Goal: Task Accomplishment & Management: Manage account settings

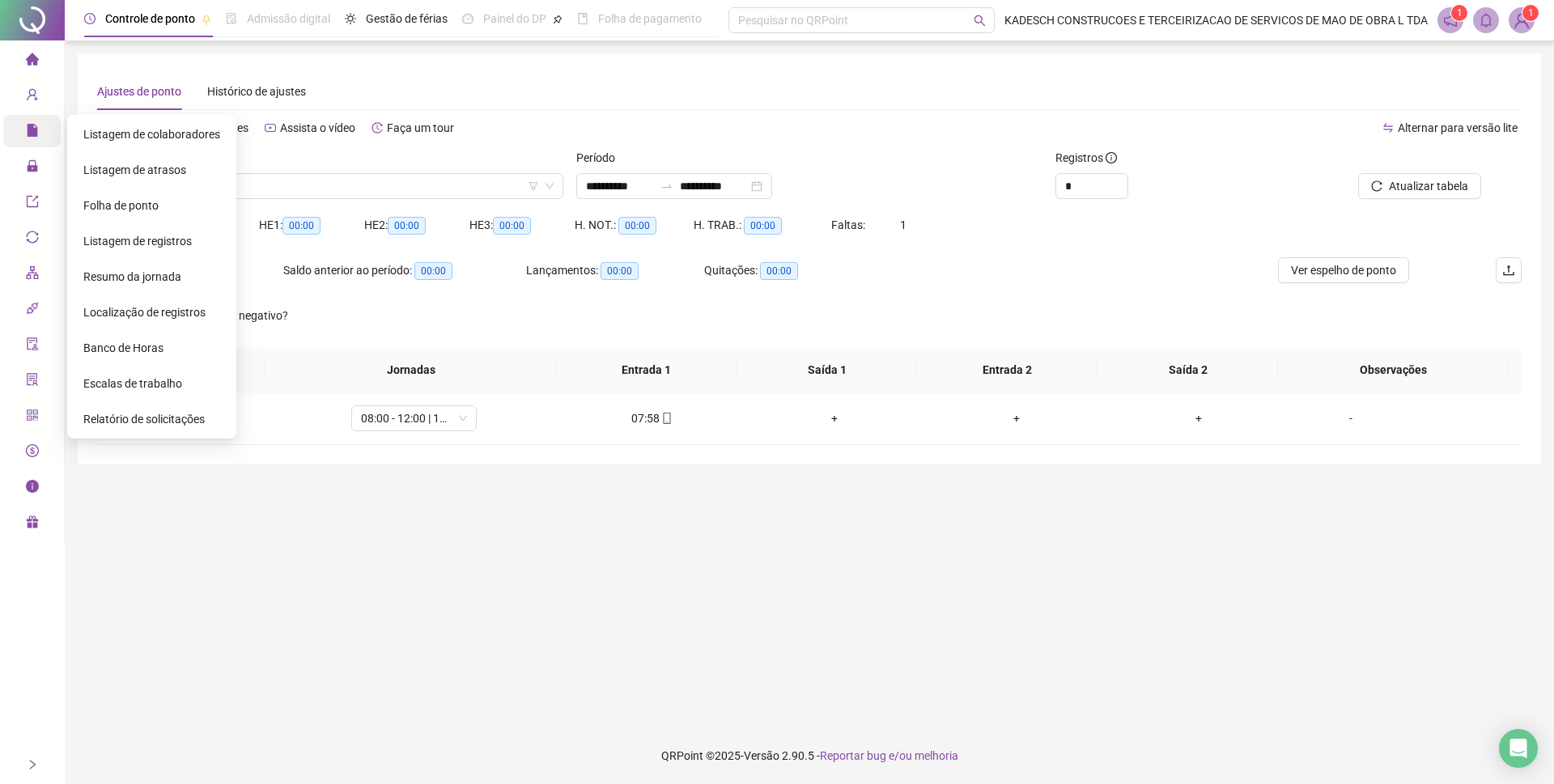
click at [30, 125] on icon "file" at bounding box center [31, 130] width 10 height 13
click at [29, 128] on icon "file" at bounding box center [31, 130] width 10 height 13
click at [23, 165] on div "Administração" at bounding box center [32, 166] width 57 height 32
click at [86, 165] on span "Ajustes da folha" at bounding box center [124, 170] width 81 height 13
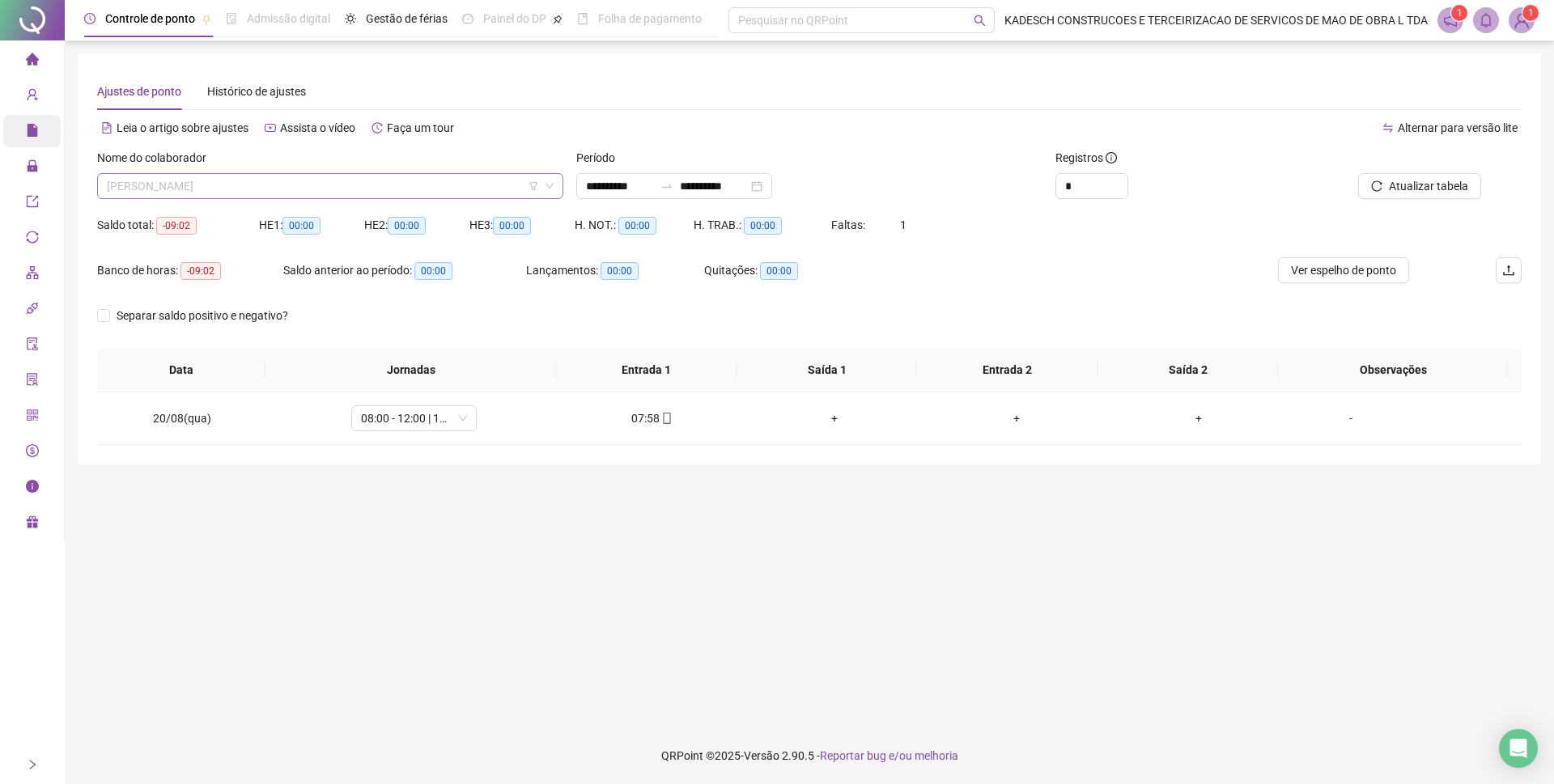
click at [372, 183] on span "IVANI MARIA DE CARVALHO" at bounding box center [330, 186] width 447 height 24
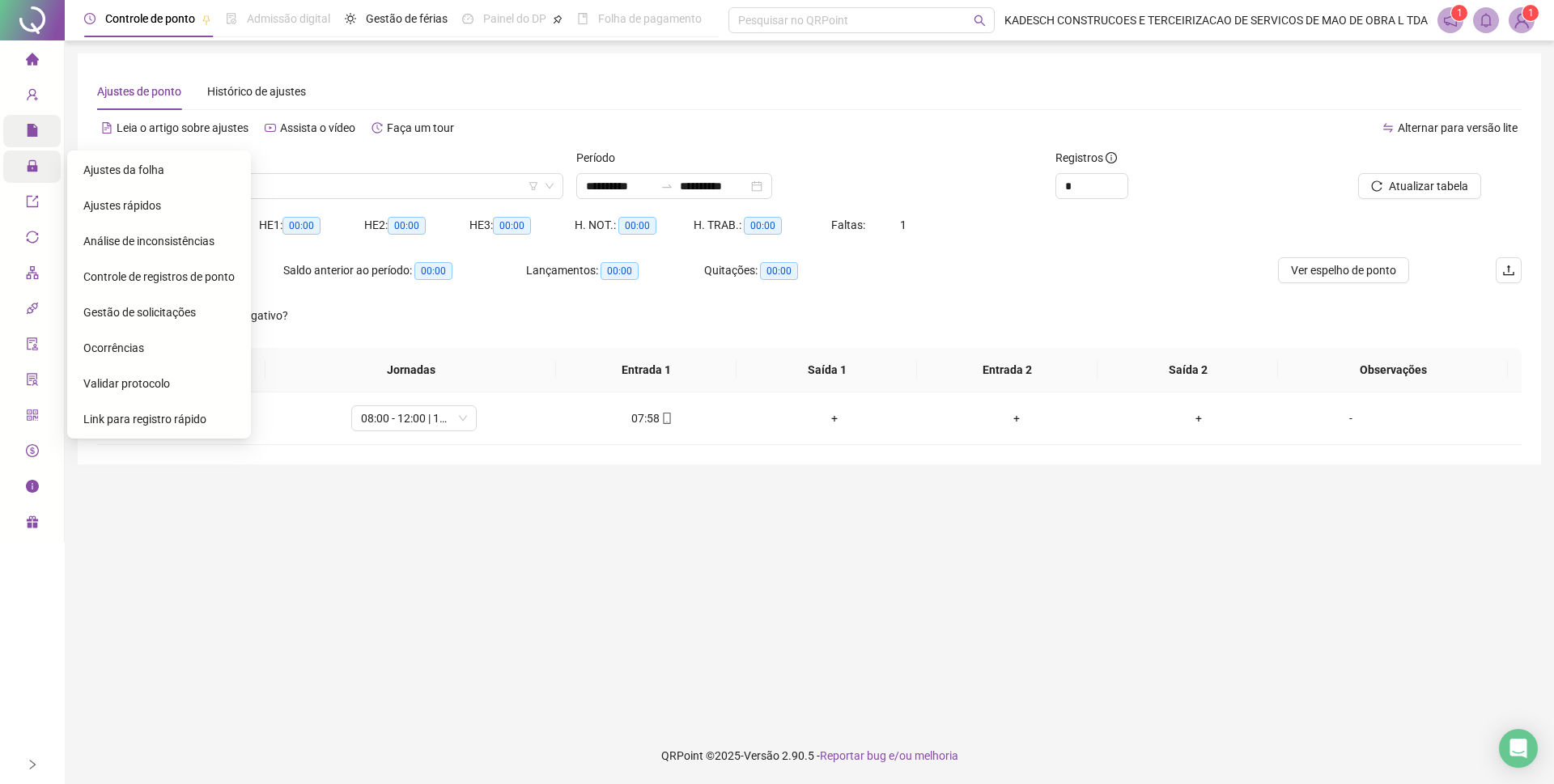
click at [36, 171] on icon "lock" at bounding box center [31, 165] width 10 height 11
click at [166, 167] on div "Ajustes da folha" at bounding box center [159, 169] width 152 height 32
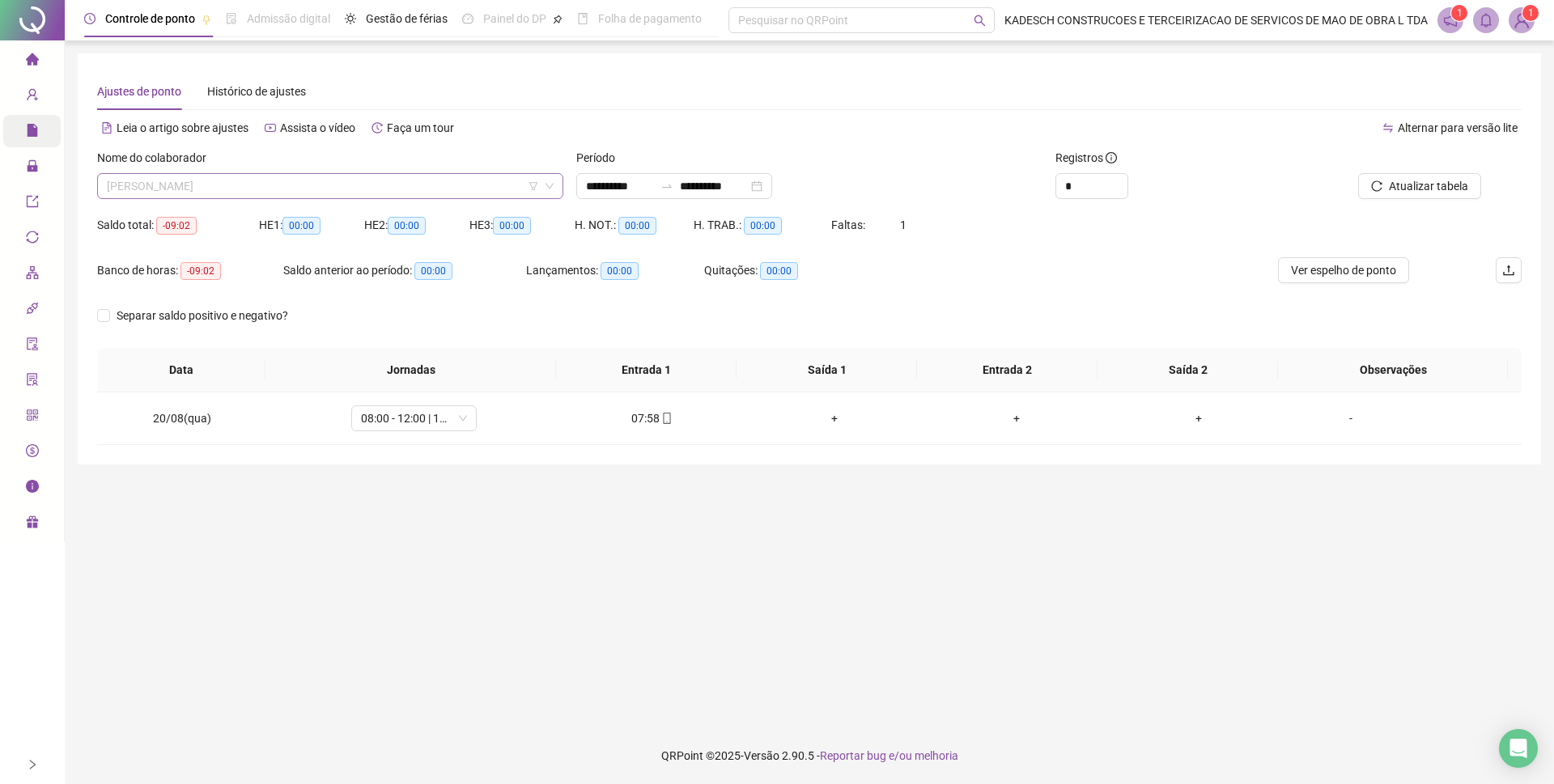
click at [256, 184] on span "IVANI MARIA DE CARVALHO" at bounding box center [330, 186] width 447 height 24
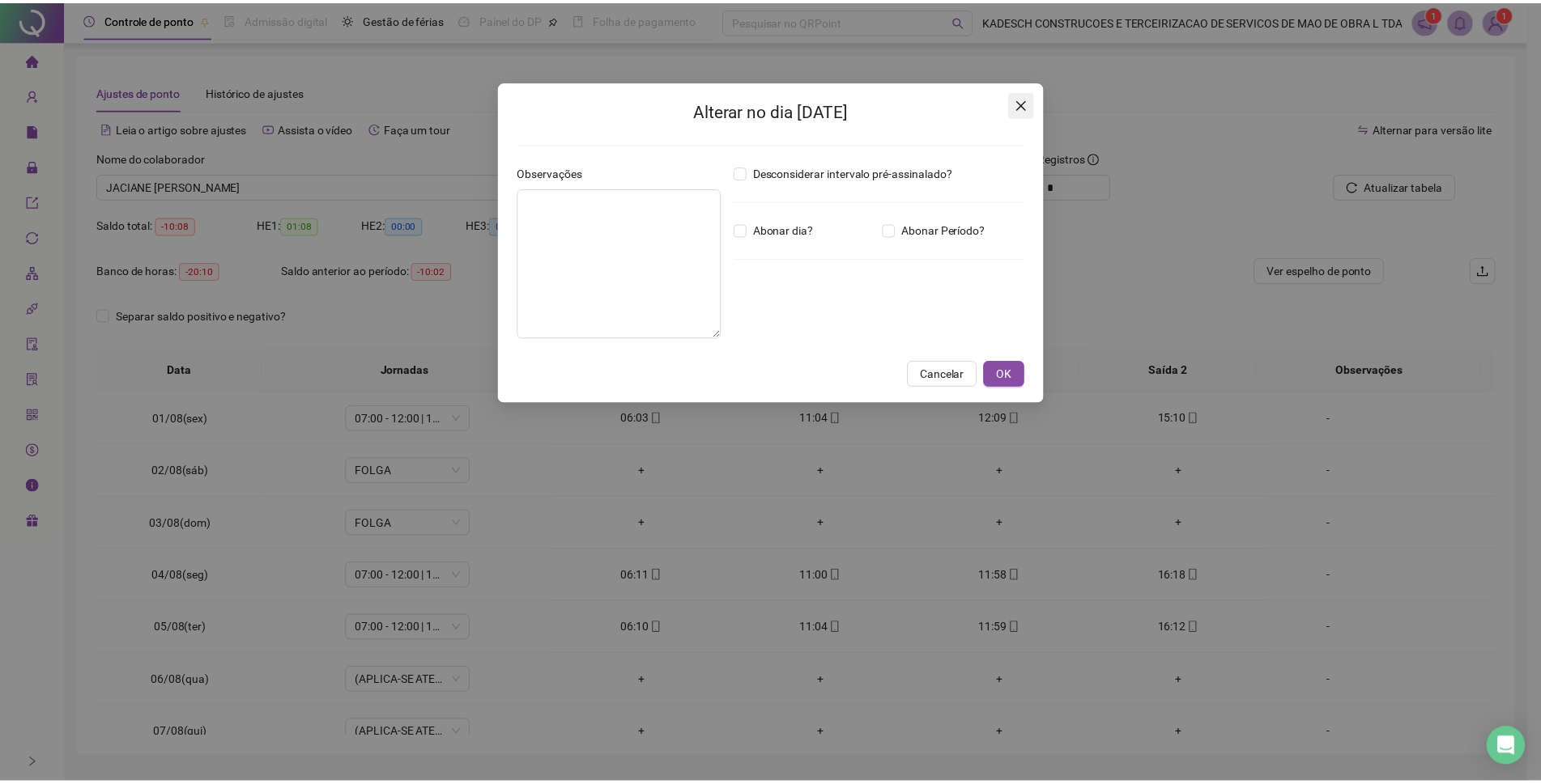
scroll to position [654, 0]
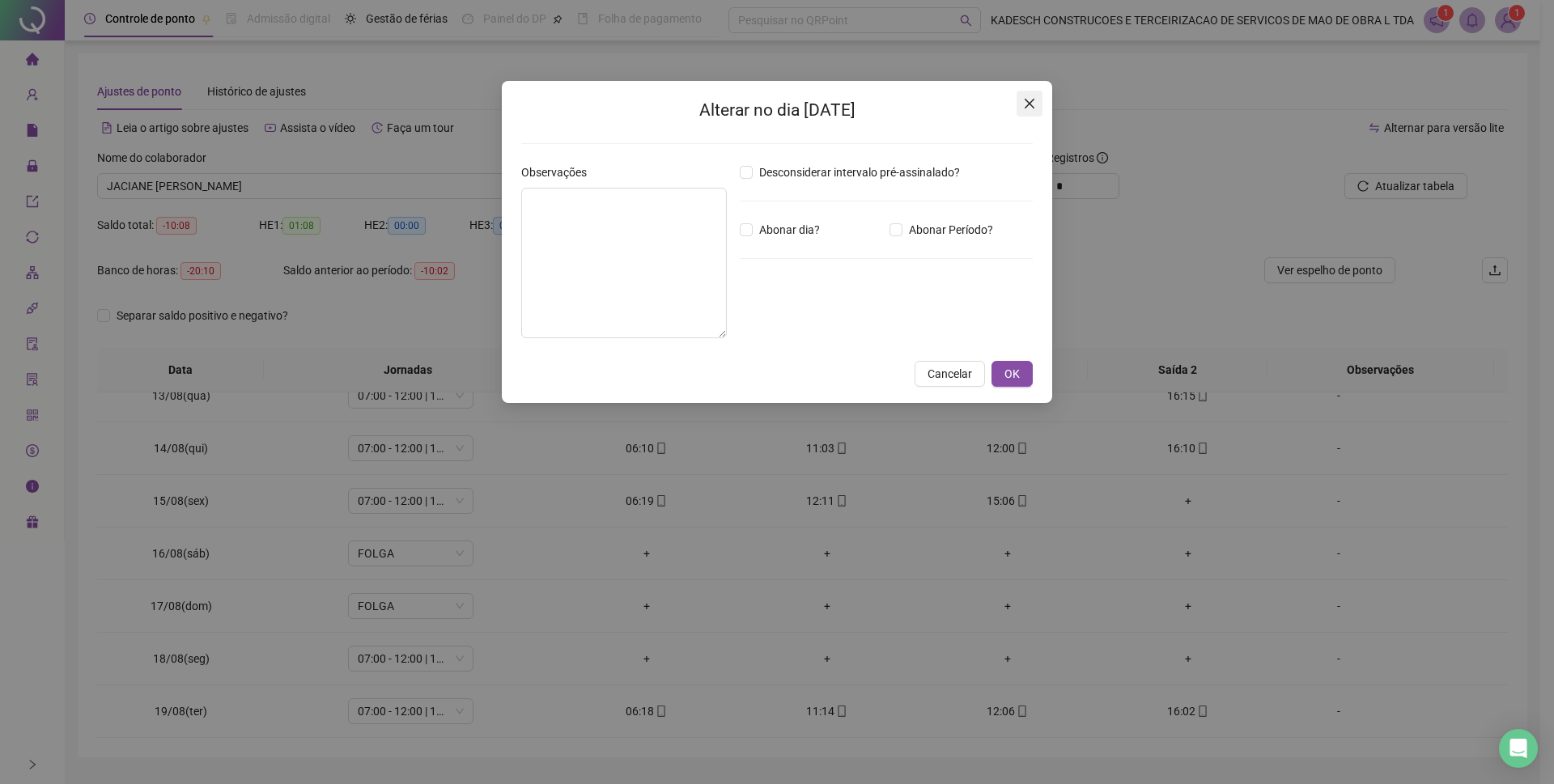
click at [1035, 98] on icon "close" at bounding box center [1030, 104] width 13 height 13
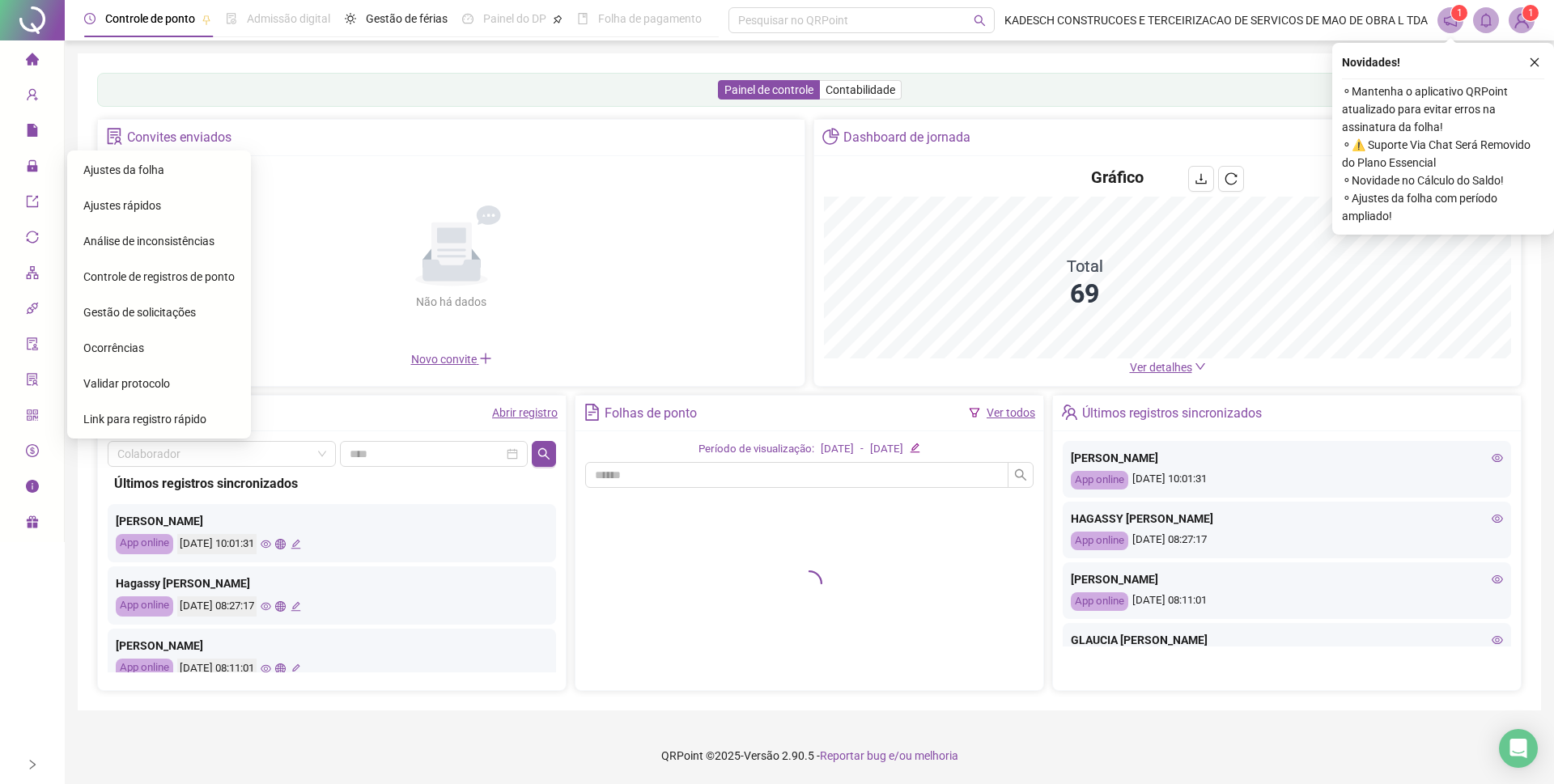
click at [112, 169] on span "Ajustes da folha" at bounding box center [124, 170] width 81 height 13
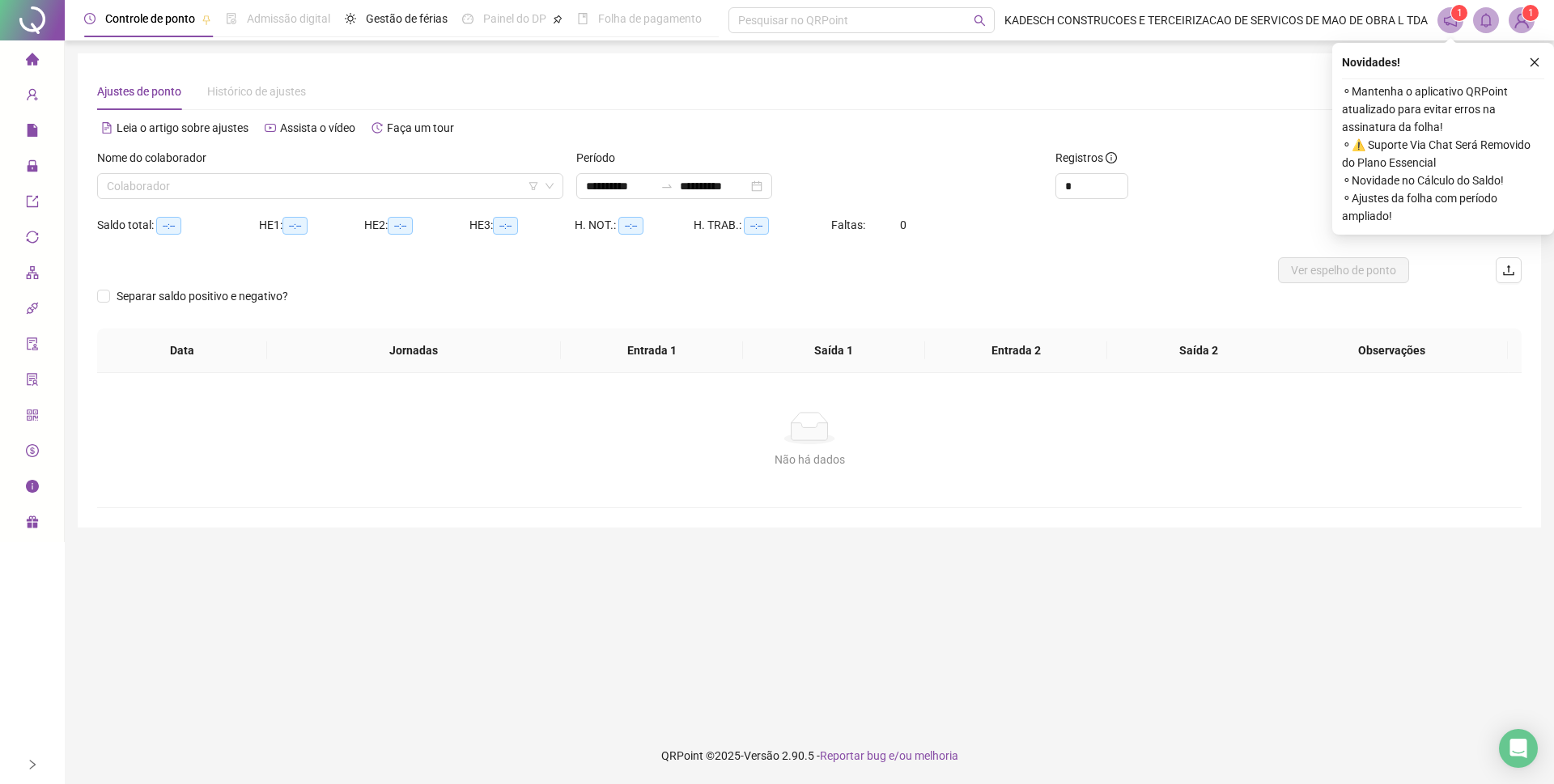
type input "**********"
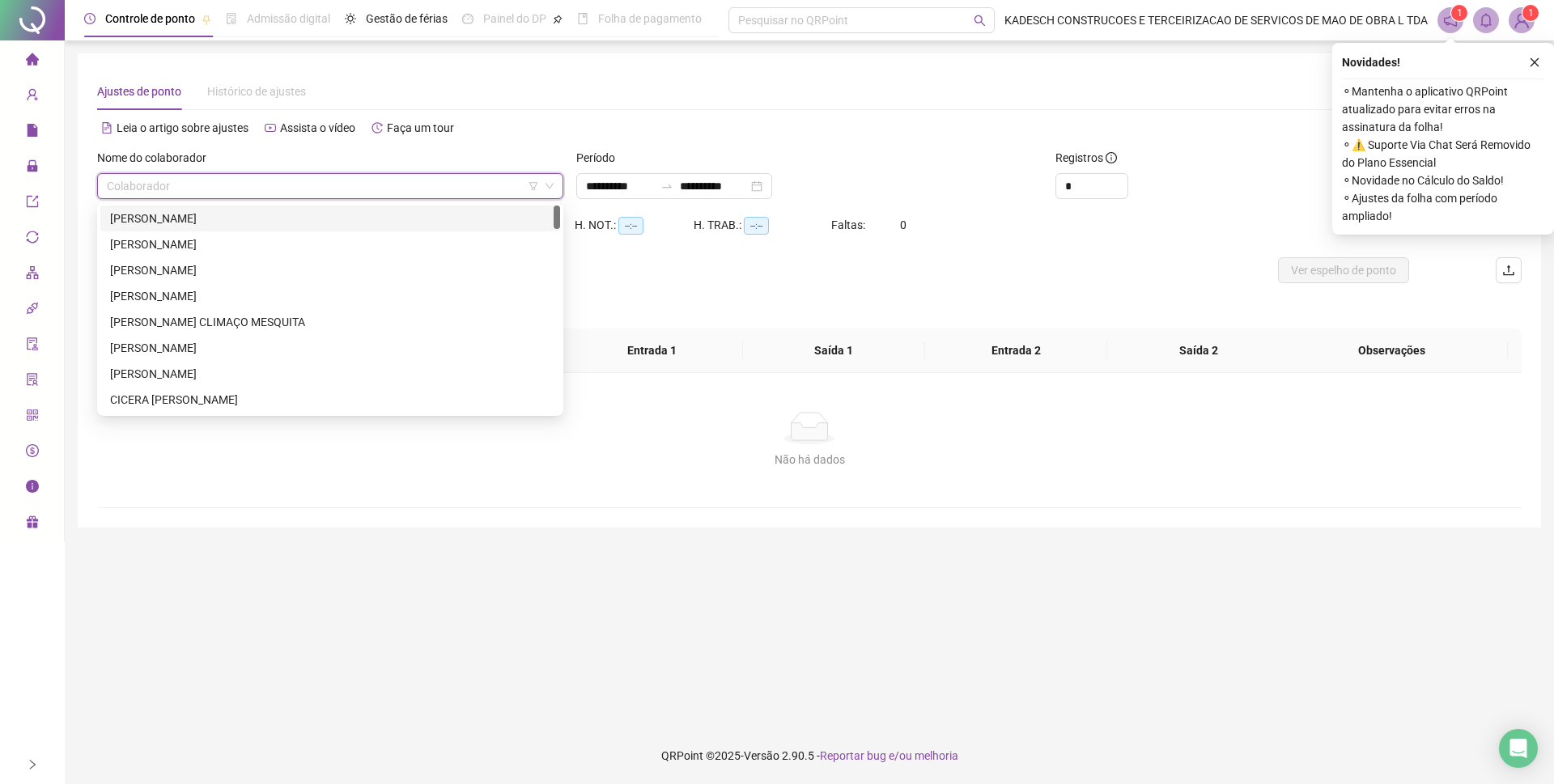
click at [137, 191] on input "search" at bounding box center [323, 186] width 432 height 24
click at [101, 165] on span "Ajustes da folha" at bounding box center [124, 170] width 81 height 13
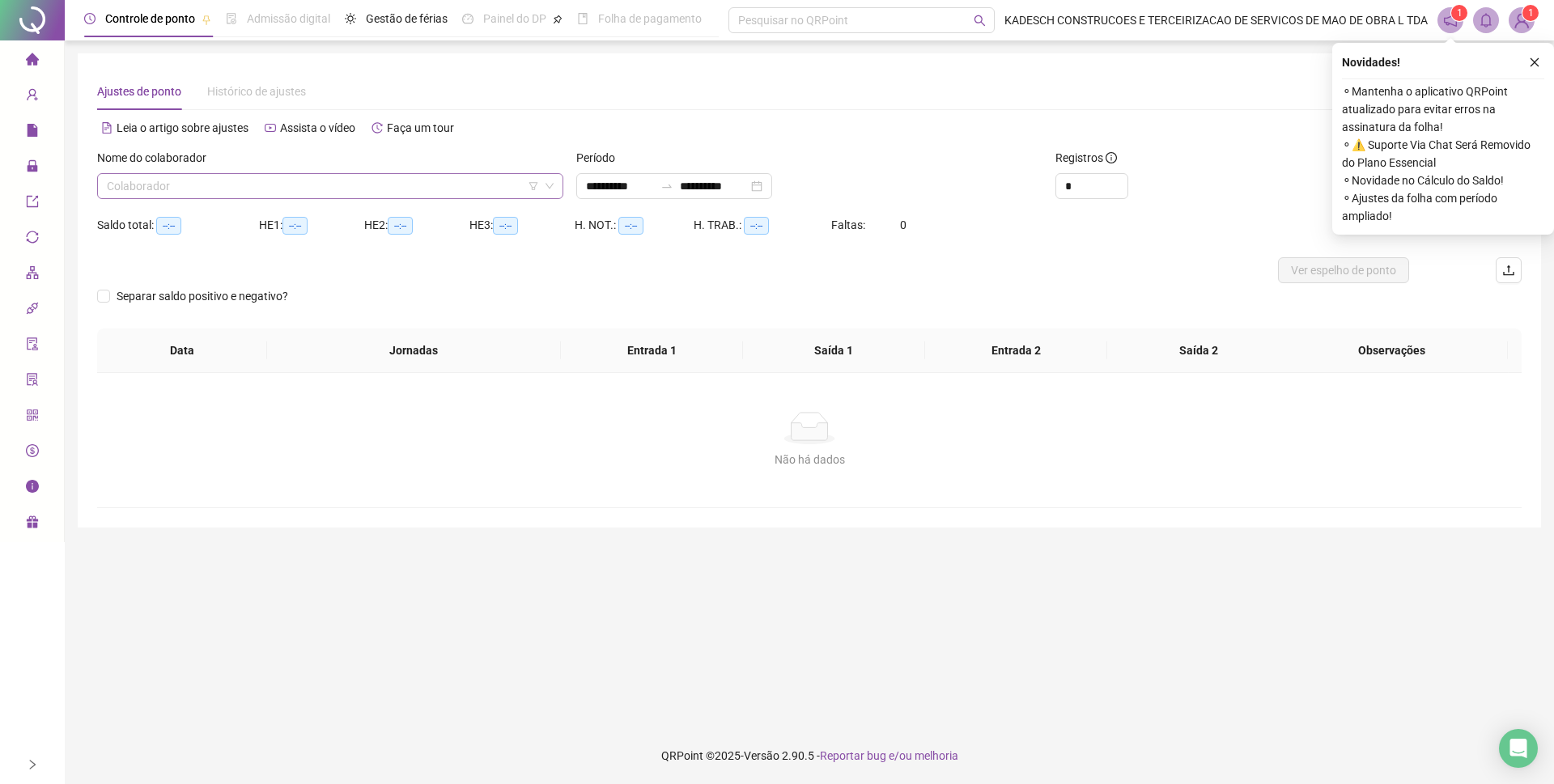
click at [243, 188] on input "search" at bounding box center [323, 186] width 432 height 24
type input "****"
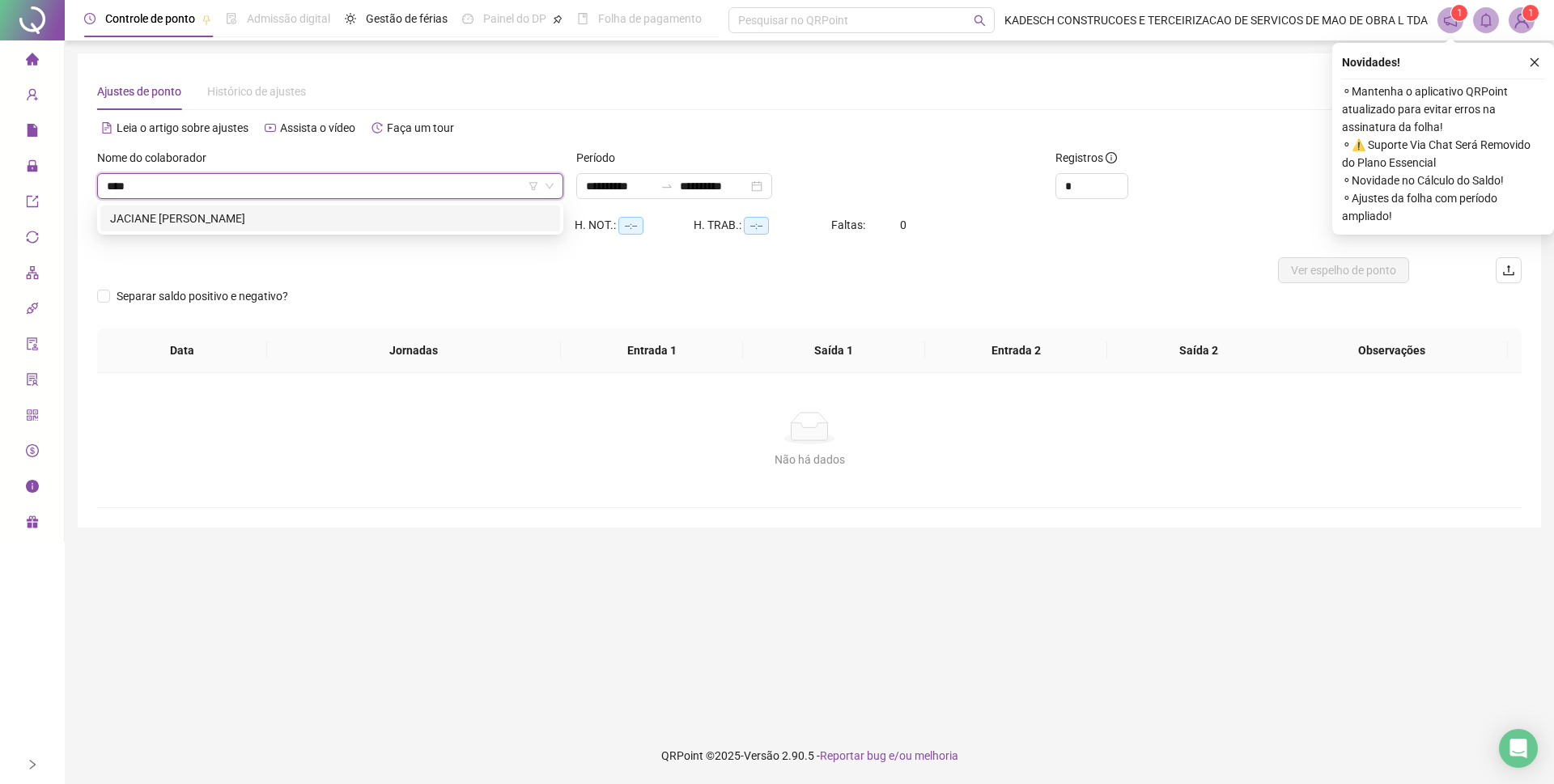
click at [255, 224] on div "JACIANE MARIA DA SILVA" at bounding box center [330, 218] width 440 height 18
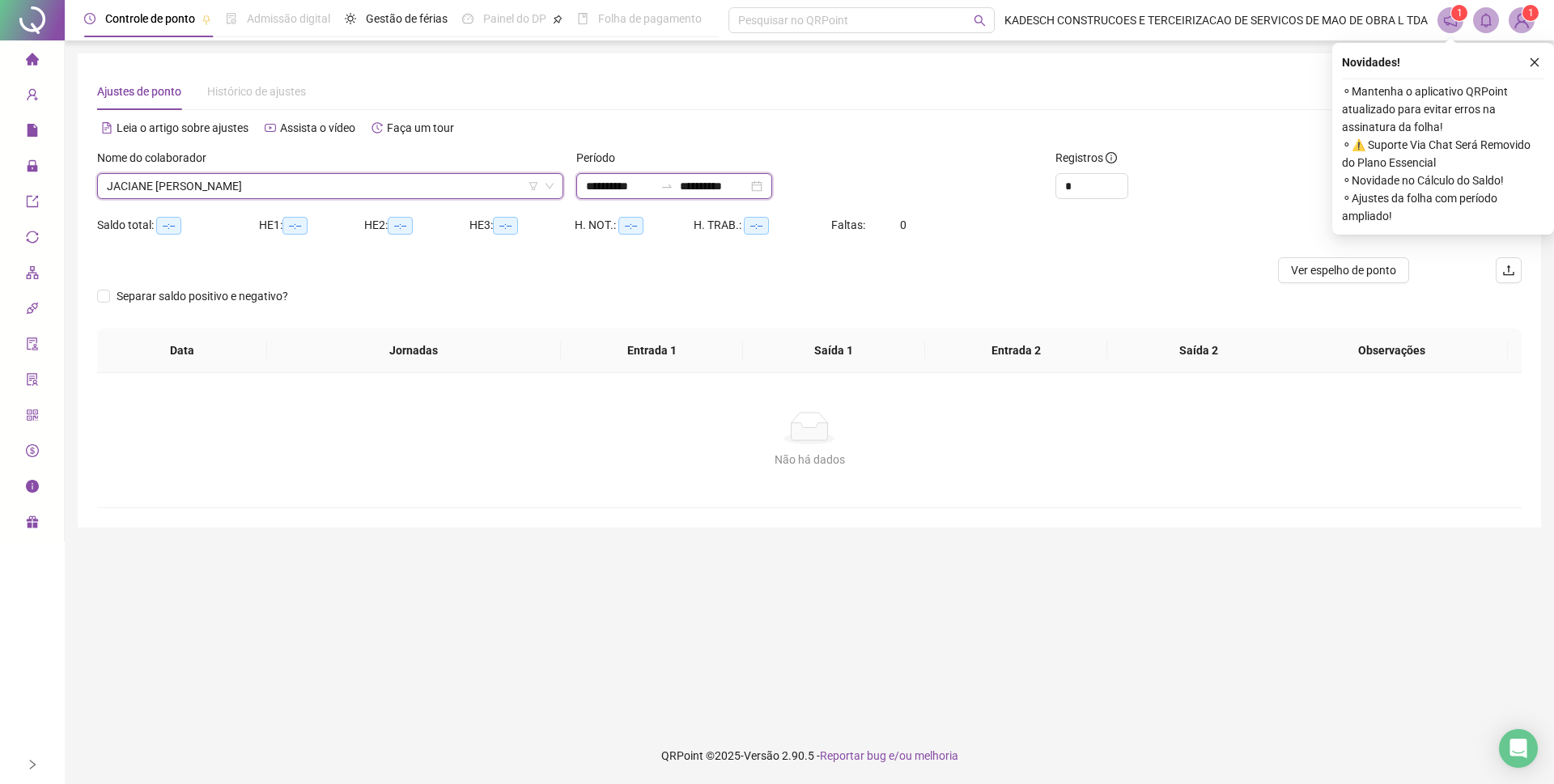
click at [628, 186] on input "**********" at bounding box center [621, 186] width 68 height 18
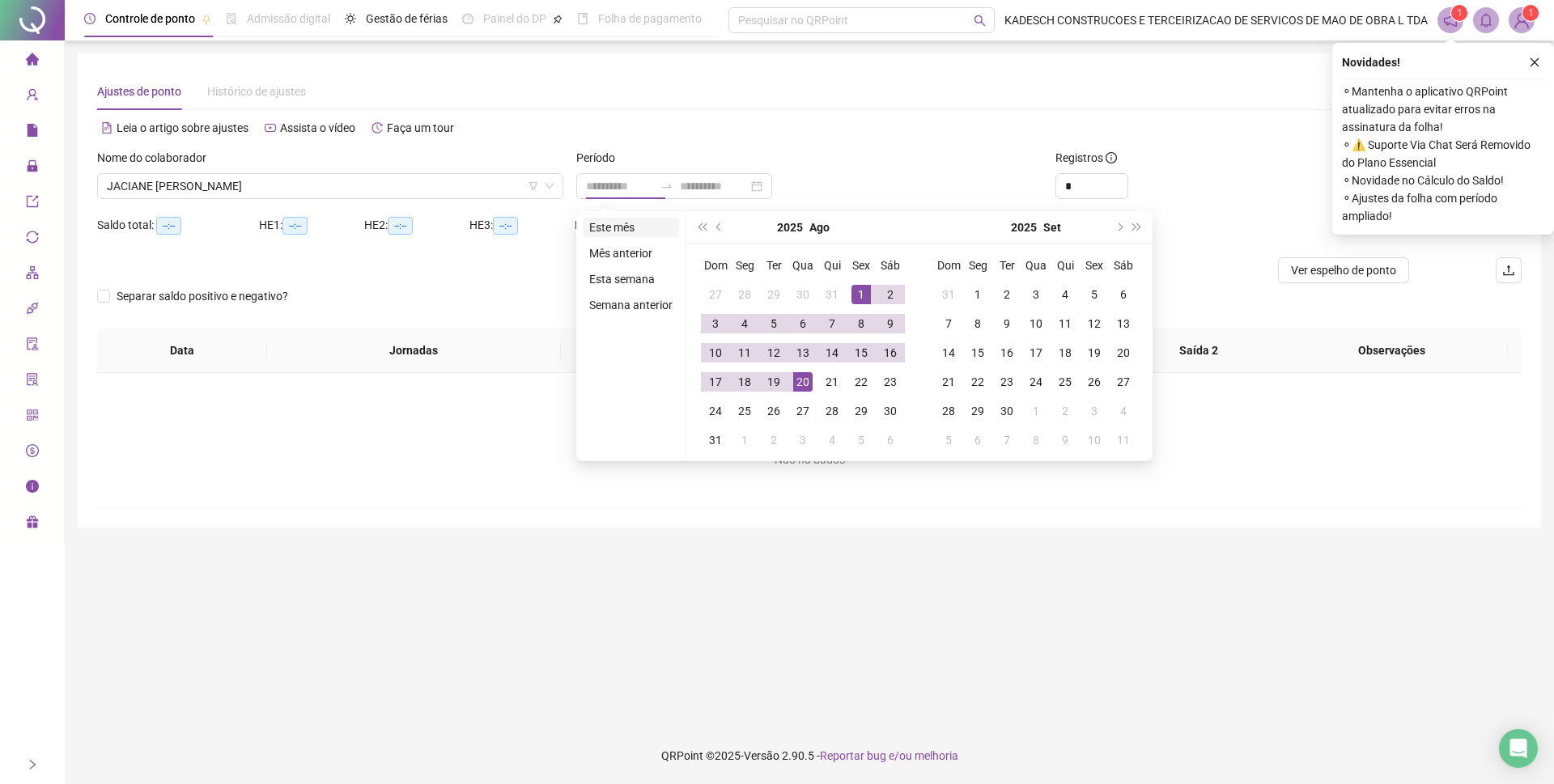
click at [622, 227] on li "Este mês" at bounding box center [631, 227] width 96 height 19
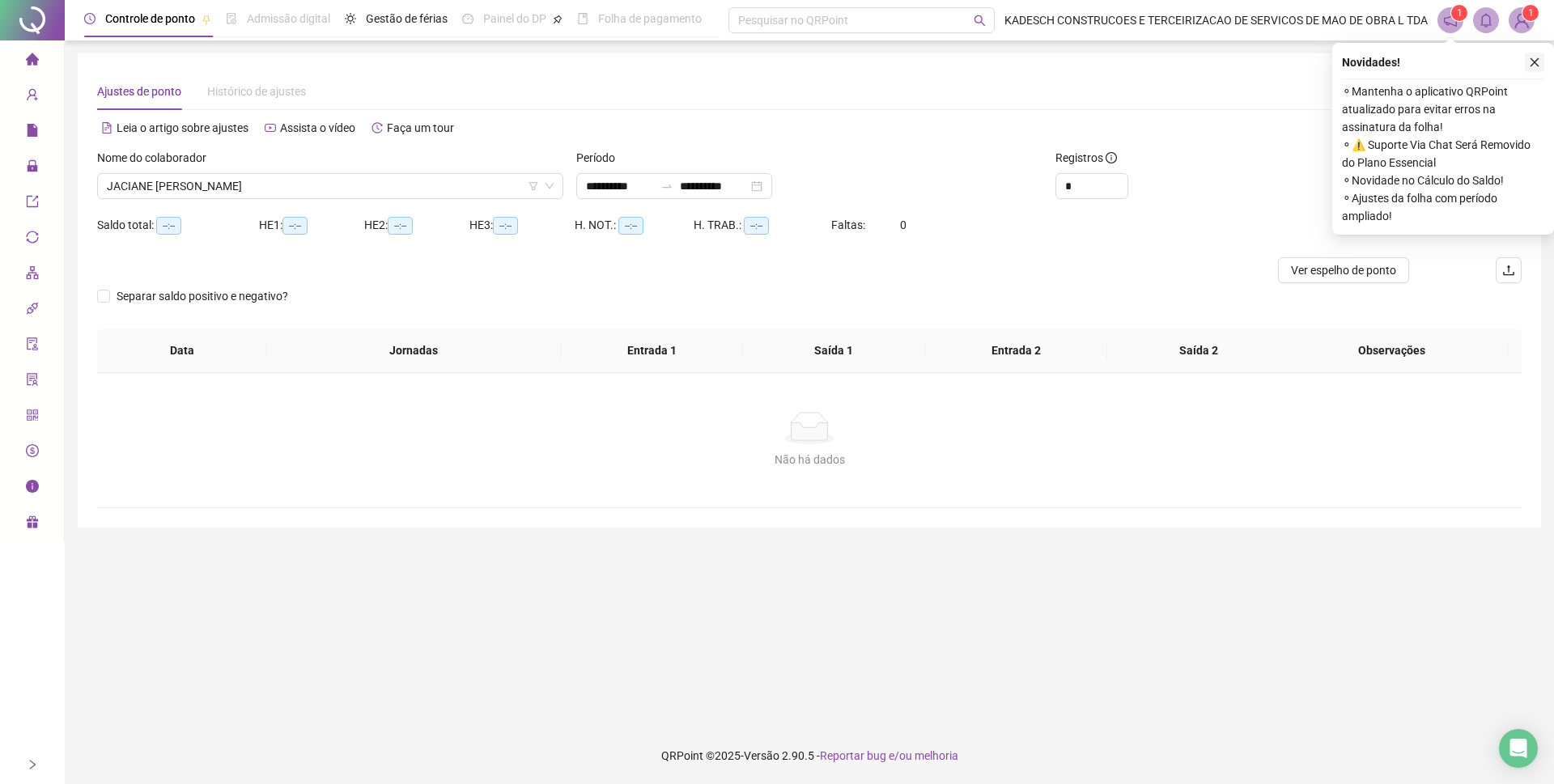
click at [1535, 62] on icon "close" at bounding box center [1536, 63] width 9 height 9
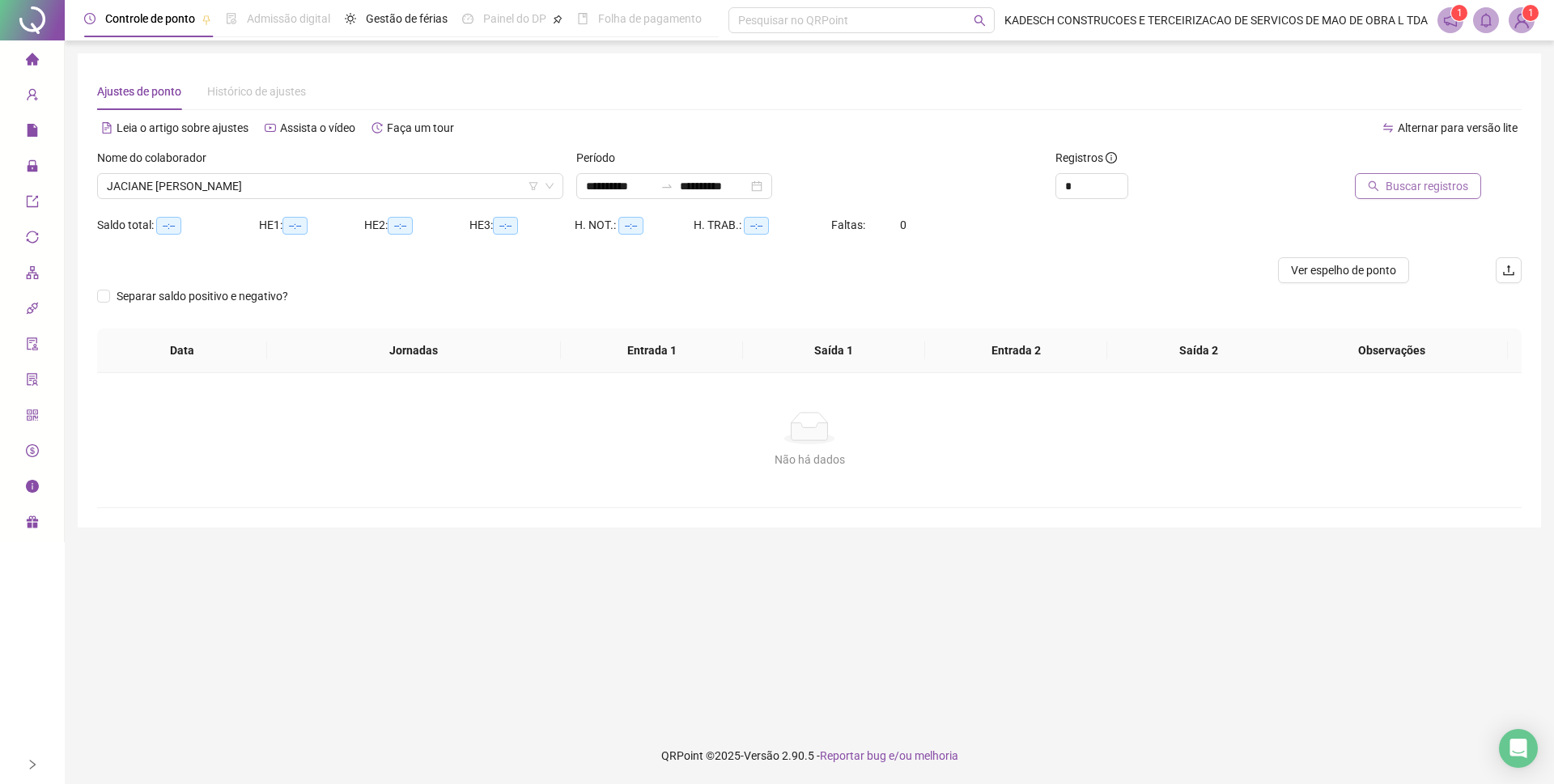
click at [1444, 190] on span "Buscar registros" at bounding box center [1426, 186] width 82 height 18
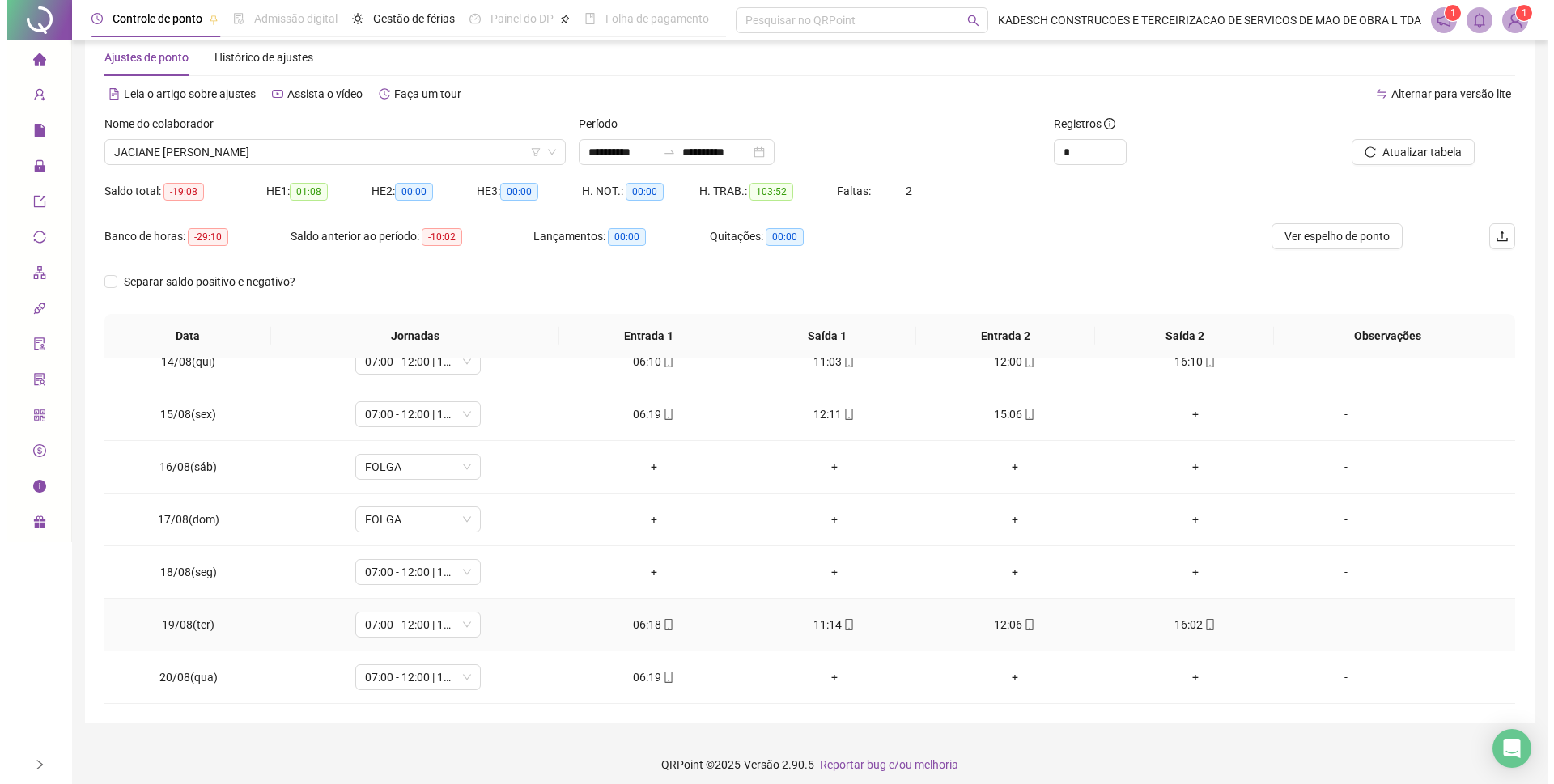
scroll to position [43, 0]
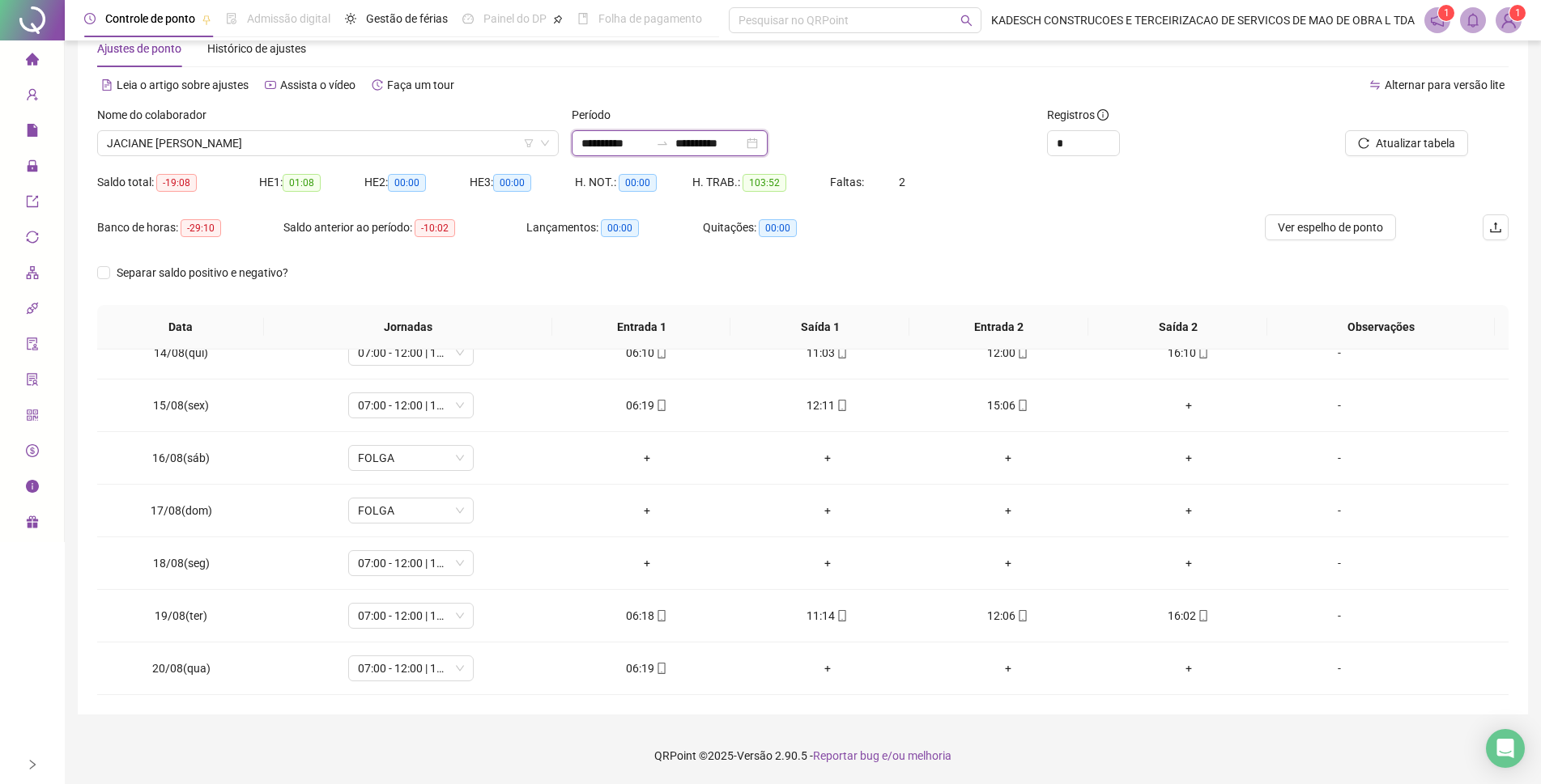
click at [706, 141] on input "**********" at bounding box center [709, 142] width 68 height 18
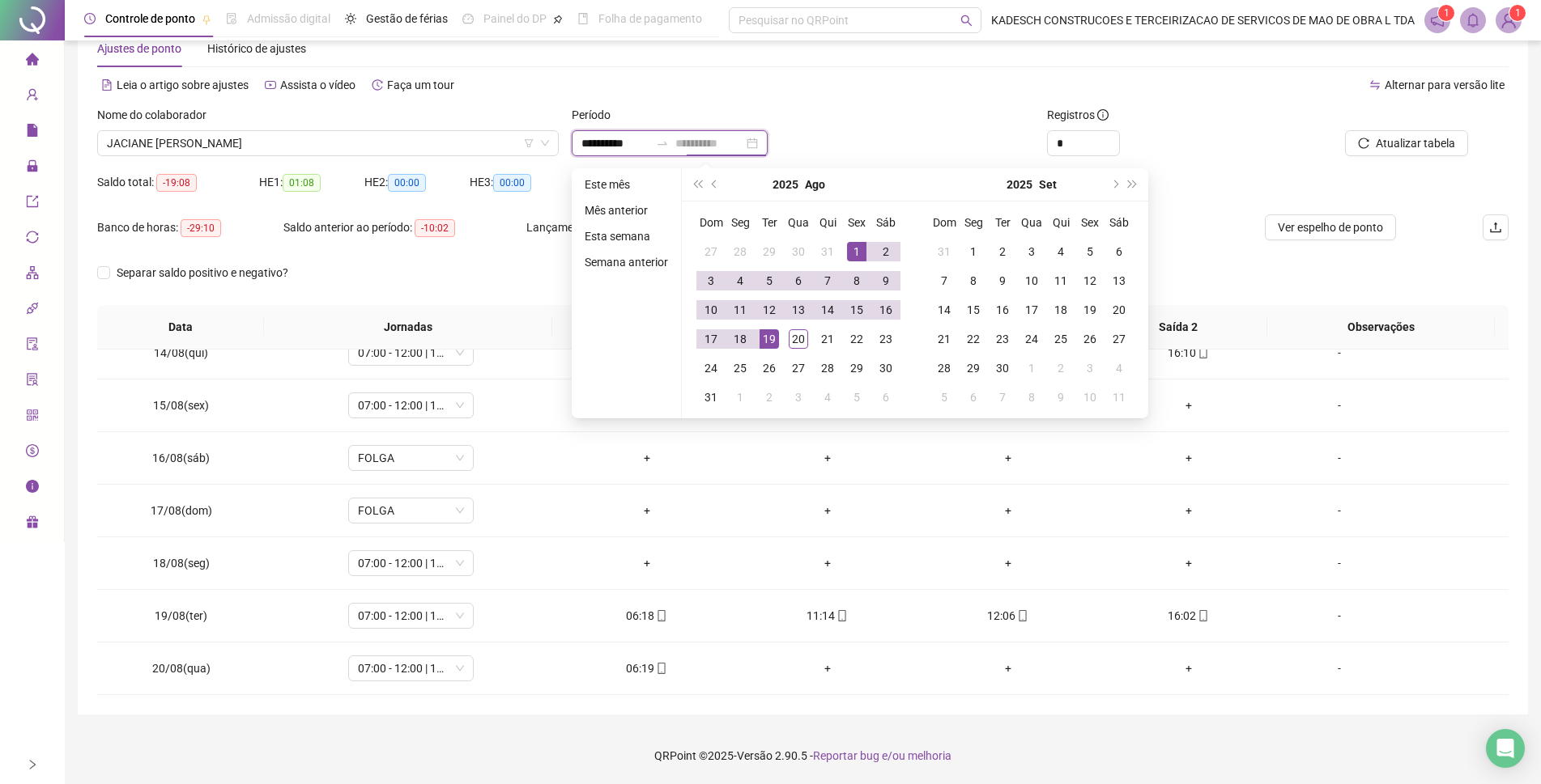
type input "**********"
click at [769, 342] on div "19" at bounding box center [769, 338] width 19 height 19
type input "**********"
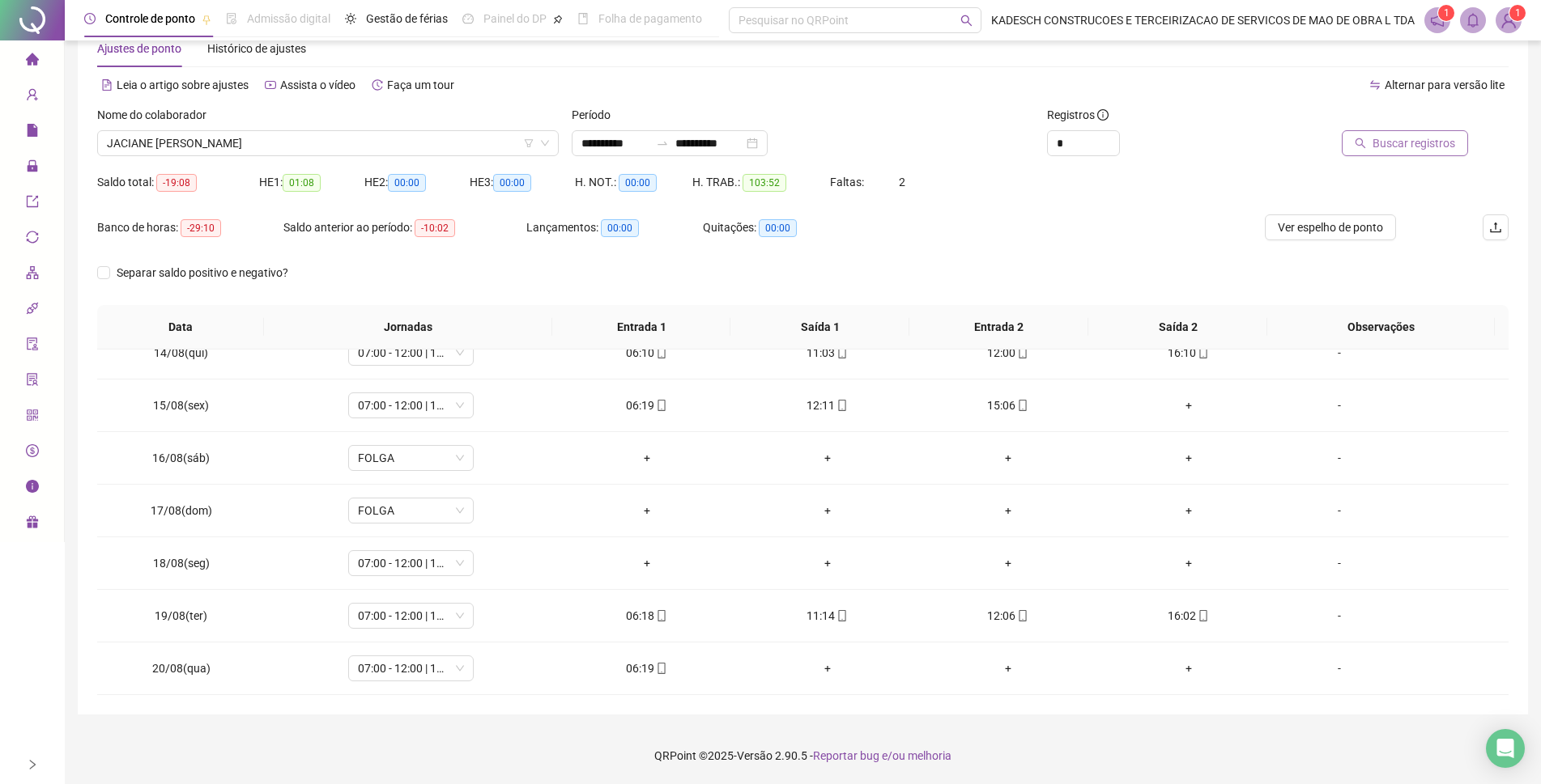
click at [1398, 145] on span "Buscar registros" at bounding box center [1412, 142] width 82 height 18
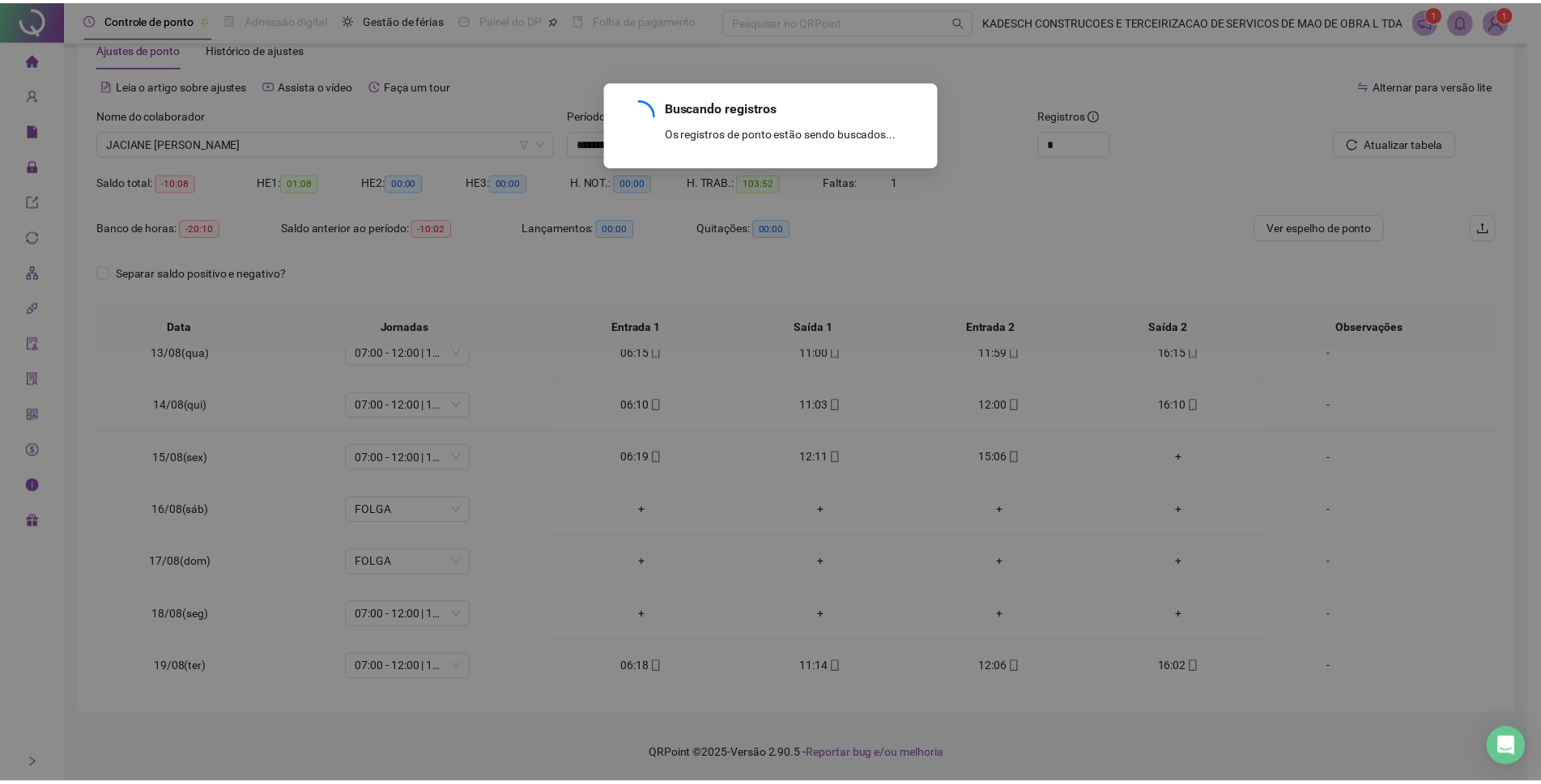
scroll to position [654, 0]
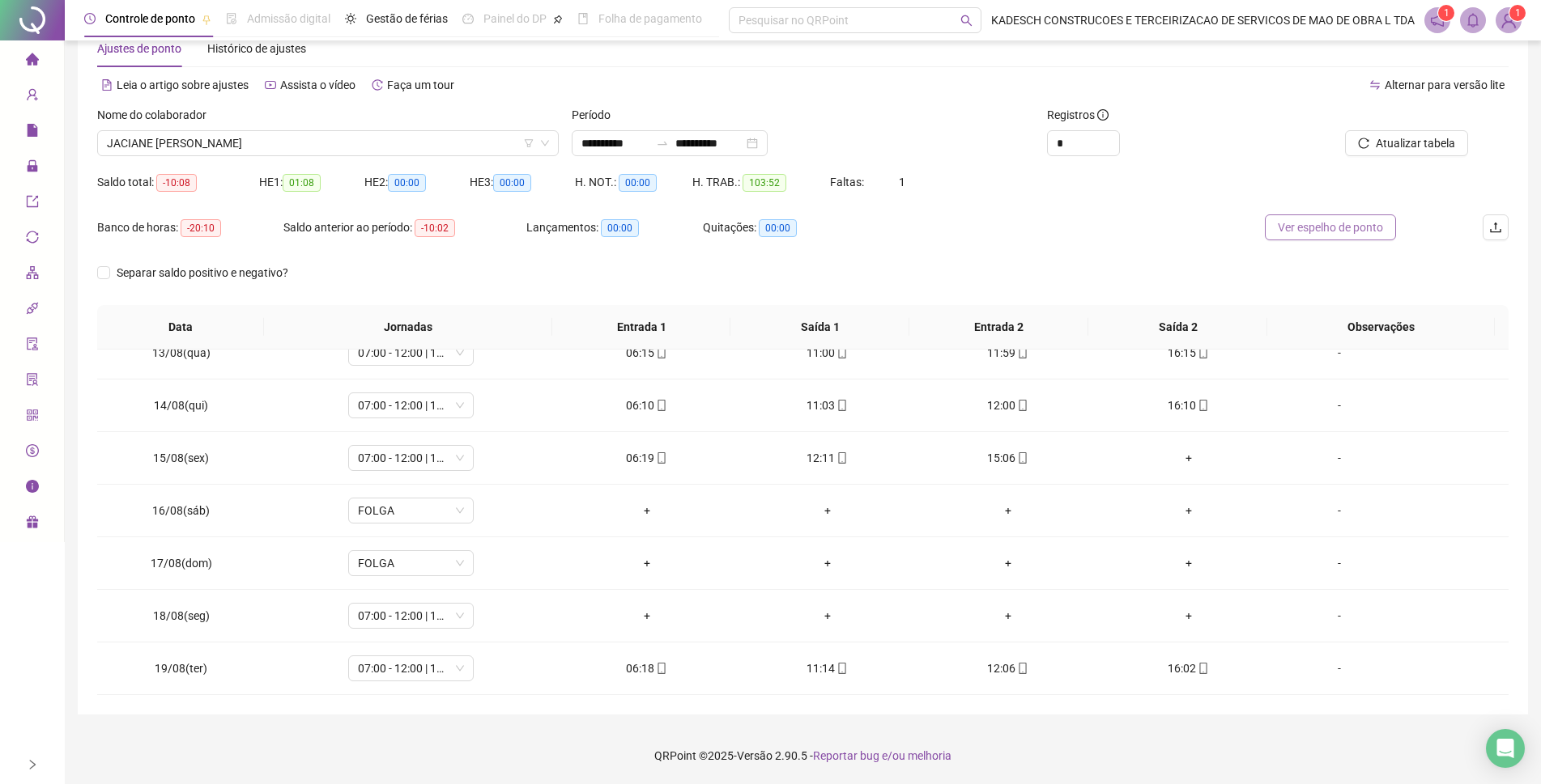
click at [1298, 229] on span "Ver espelho de ponto" at bounding box center [1330, 227] width 105 height 18
click at [1322, 617] on div "-" at bounding box center [1338, 615] width 95 height 18
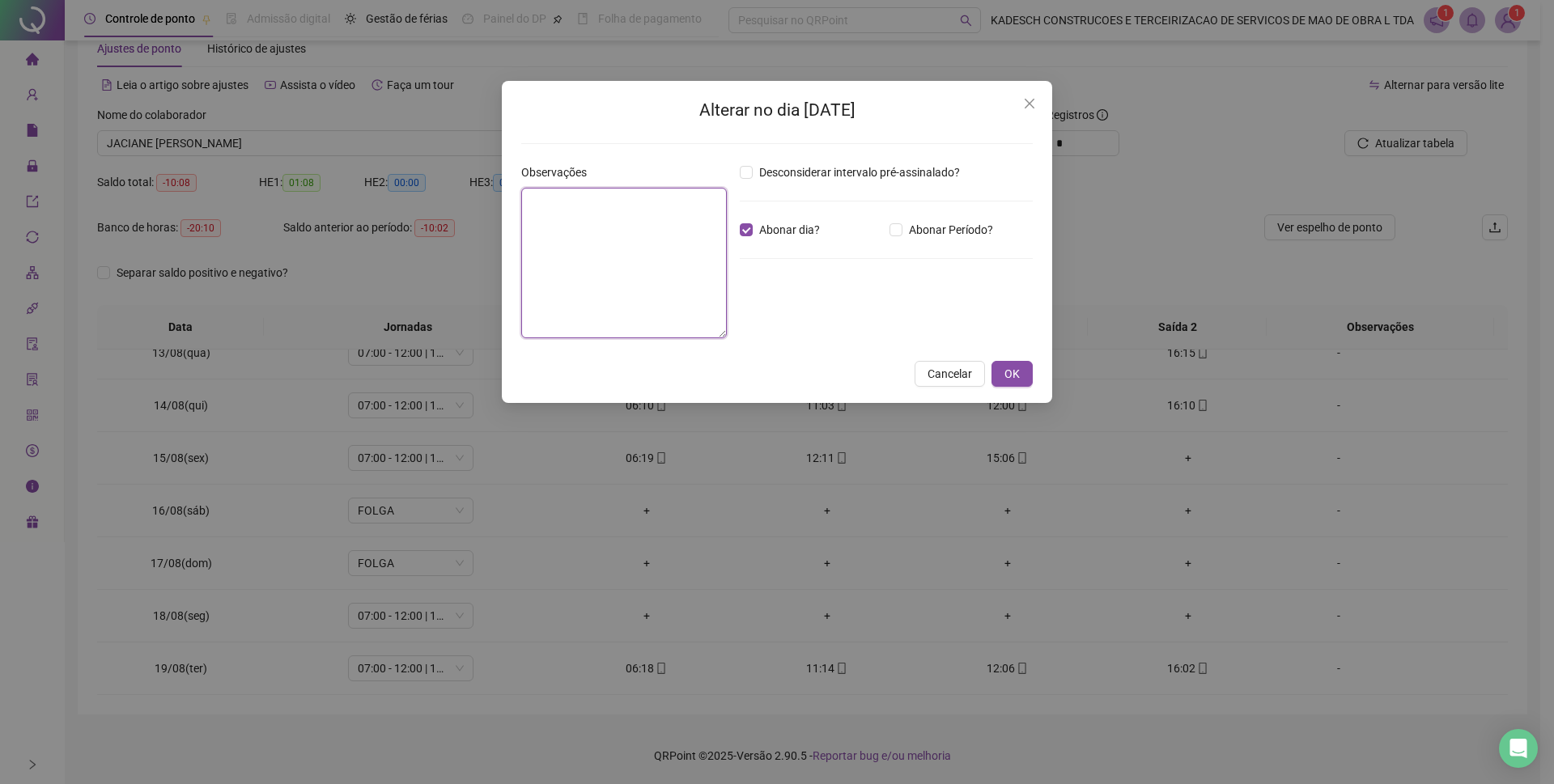
click at [606, 227] on textarea at bounding box center [624, 263] width 205 height 151
type textarea "*"
type textarea "**********"
click at [1007, 370] on span "OK" at bounding box center [1012, 374] width 16 height 18
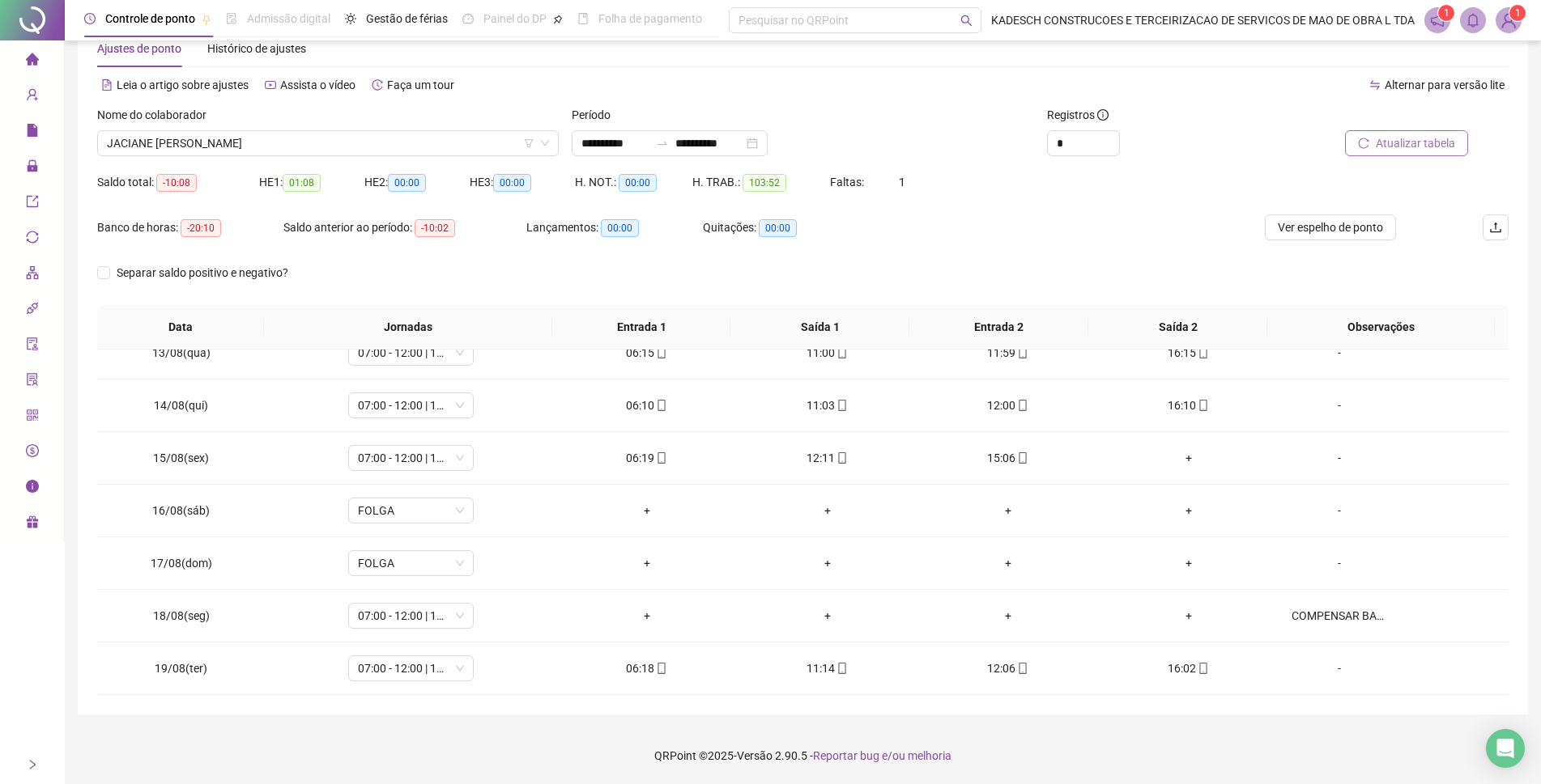
click at [1442, 150] on span "Atualizar tabela" at bounding box center [1415, 142] width 80 height 18
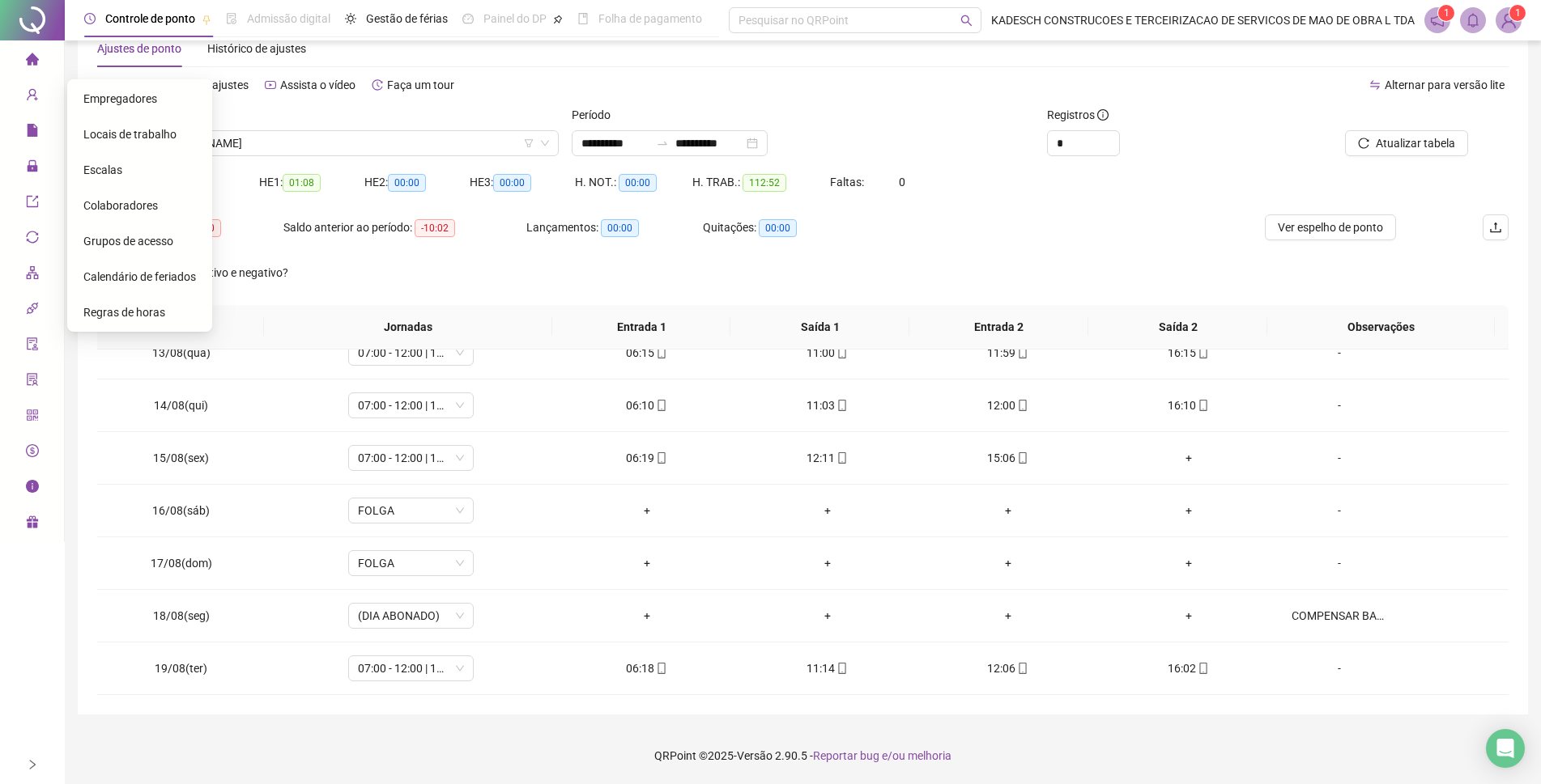
drag, startPoint x: 38, startPoint y: 102, endPoint x: 66, endPoint y: 159, distance: 63.5
click at [38, 103] on span "user-add" at bounding box center [32, 97] width 13 height 32
click at [133, 203] on span "Colaboradores" at bounding box center [120, 205] width 75 height 13
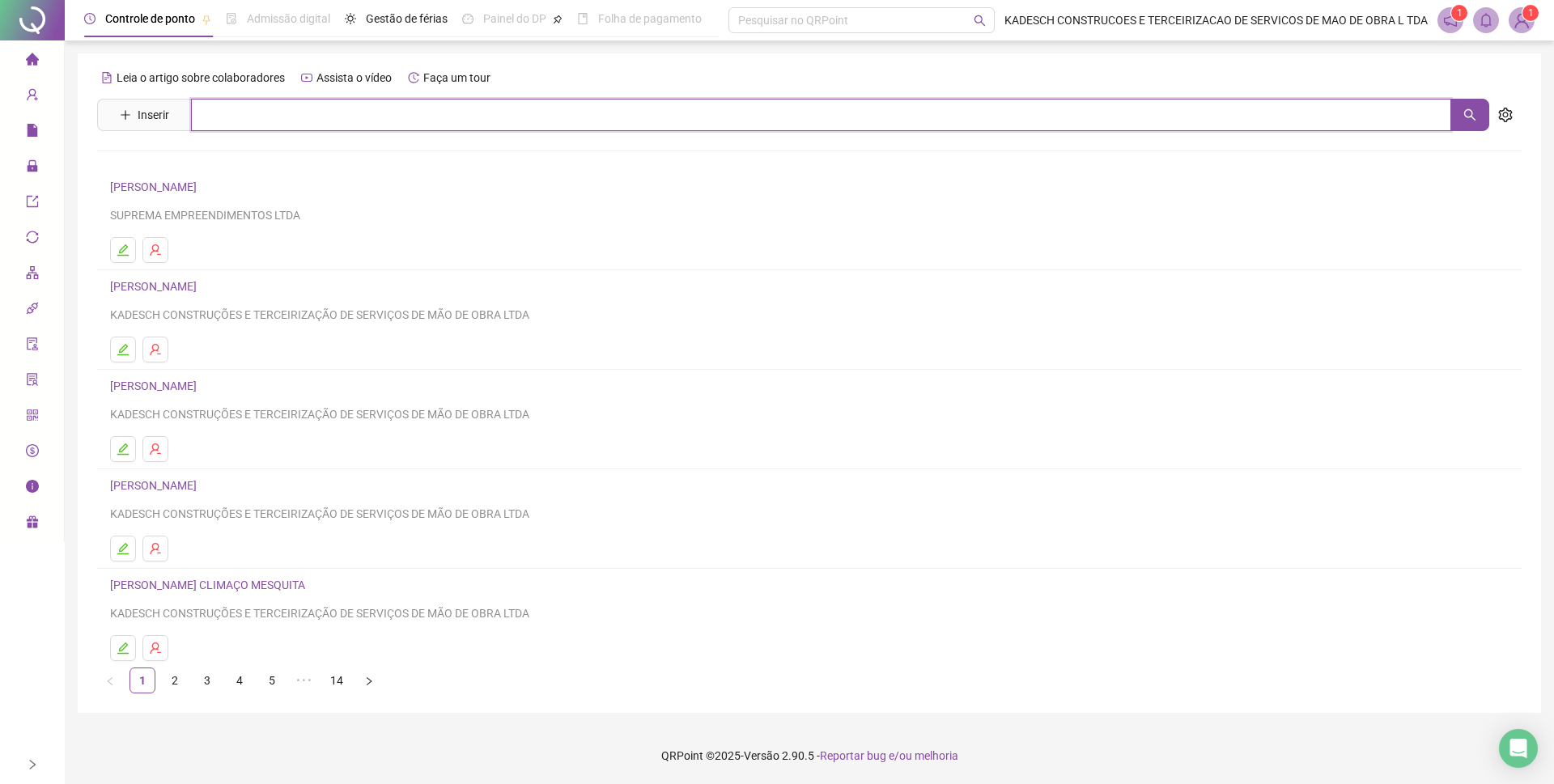
click at [276, 115] on input "text" at bounding box center [821, 115] width 1261 height 32
type input "*******"
click at [163, 163] on link "JACIANE MARIA DA SILVA" at bounding box center [194, 163] width 135 height 13
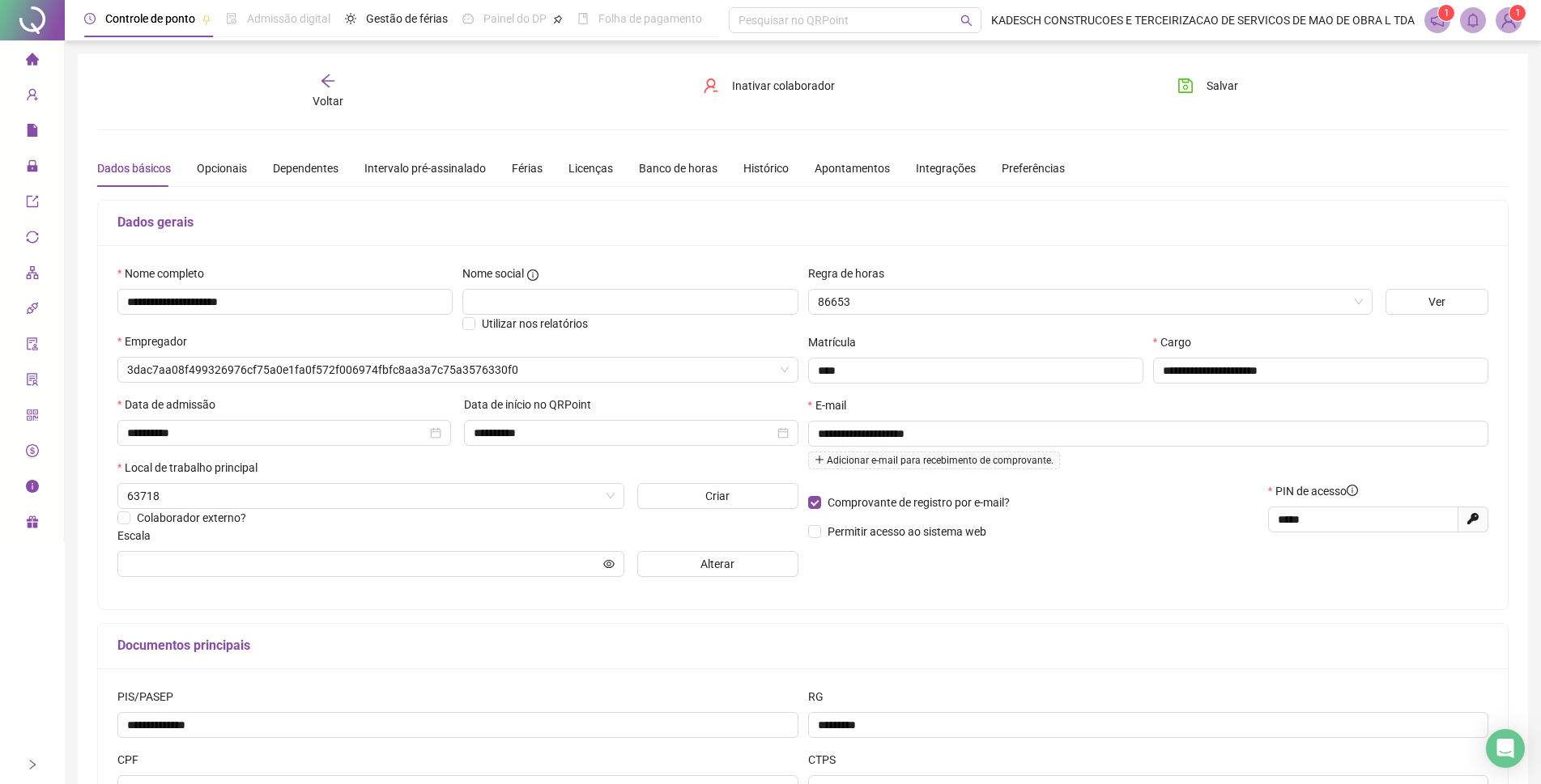
type input "**********"
click at [673, 168] on div "Banco de horas" at bounding box center [678, 167] width 79 height 18
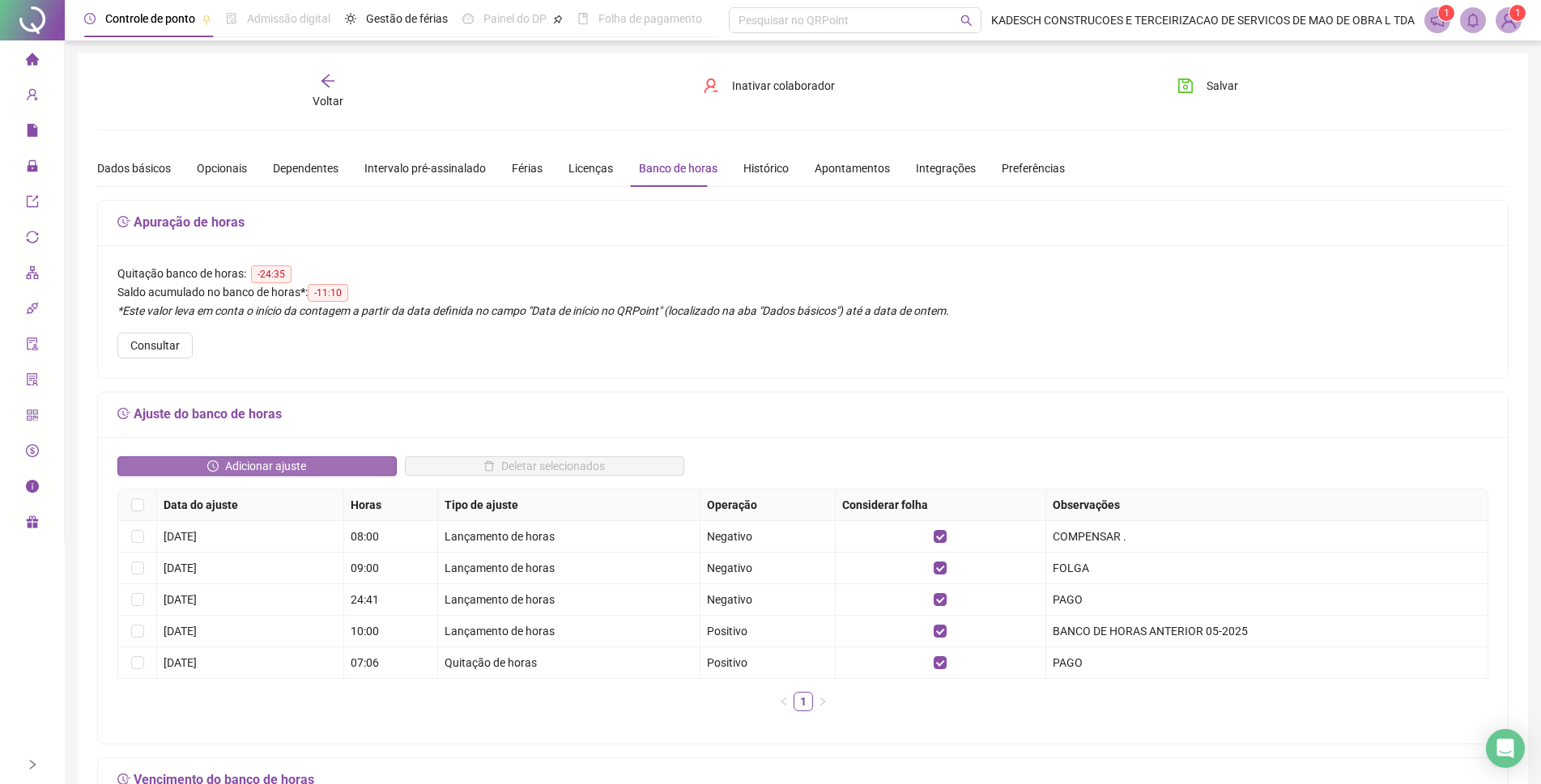
click at [240, 468] on span "Adicionar ajuste" at bounding box center [265, 465] width 81 height 18
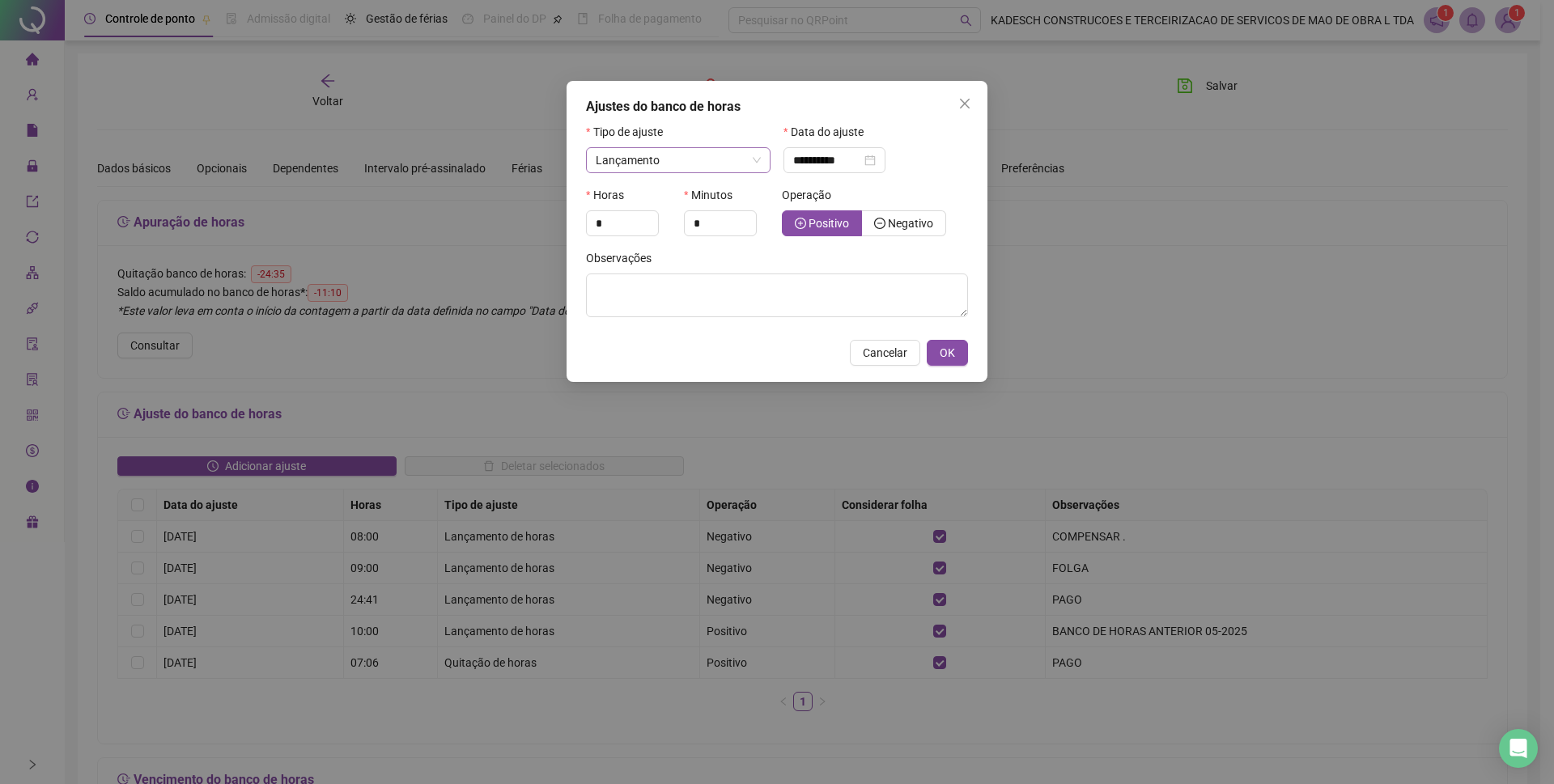
click at [663, 165] on span "Lançamento" at bounding box center [678, 160] width 166 height 24
click at [658, 219] on span "Lançamento" at bounding box center [632, 218] width 65 height 13
click at [808, 165] on input "**********" at bounding box center [828, 160] width 68 height 18
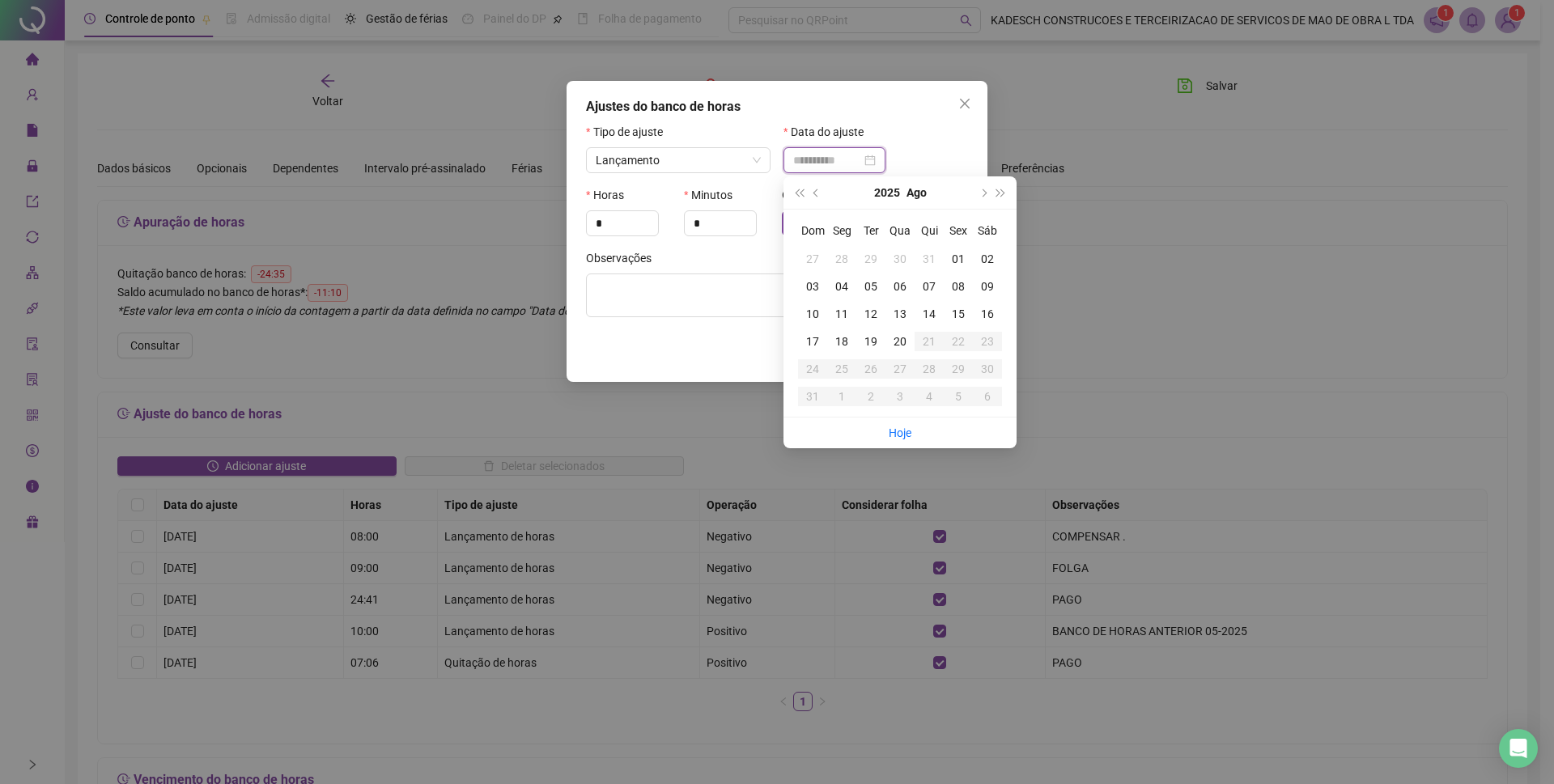
type input "**********"
click at [845, 341] on div "18" at bounding box center [842, 341] width 30 height 18
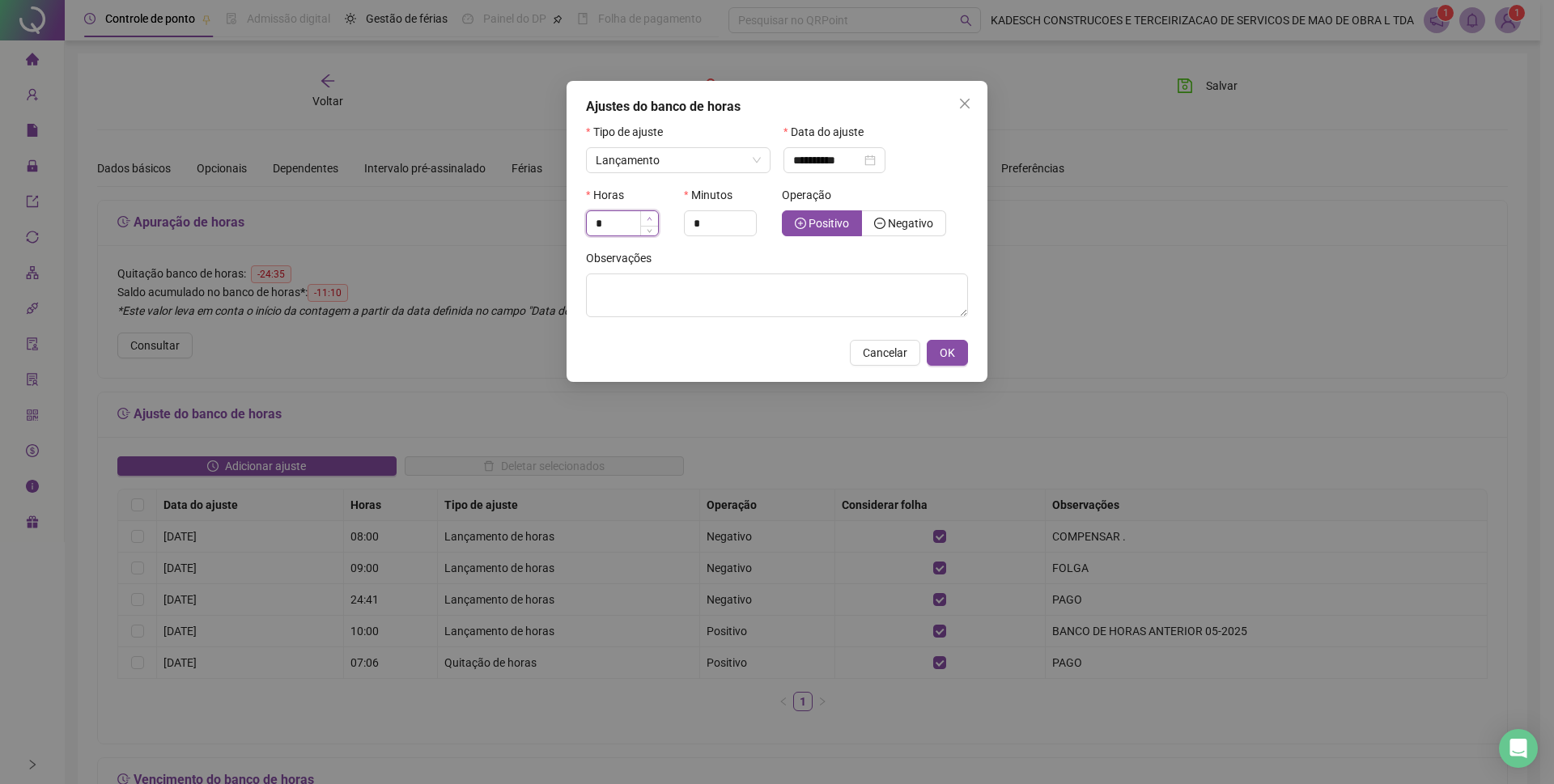
click at [654, 216] on span "Increase Value" at bounding box center [648, 218] width 18 height 15
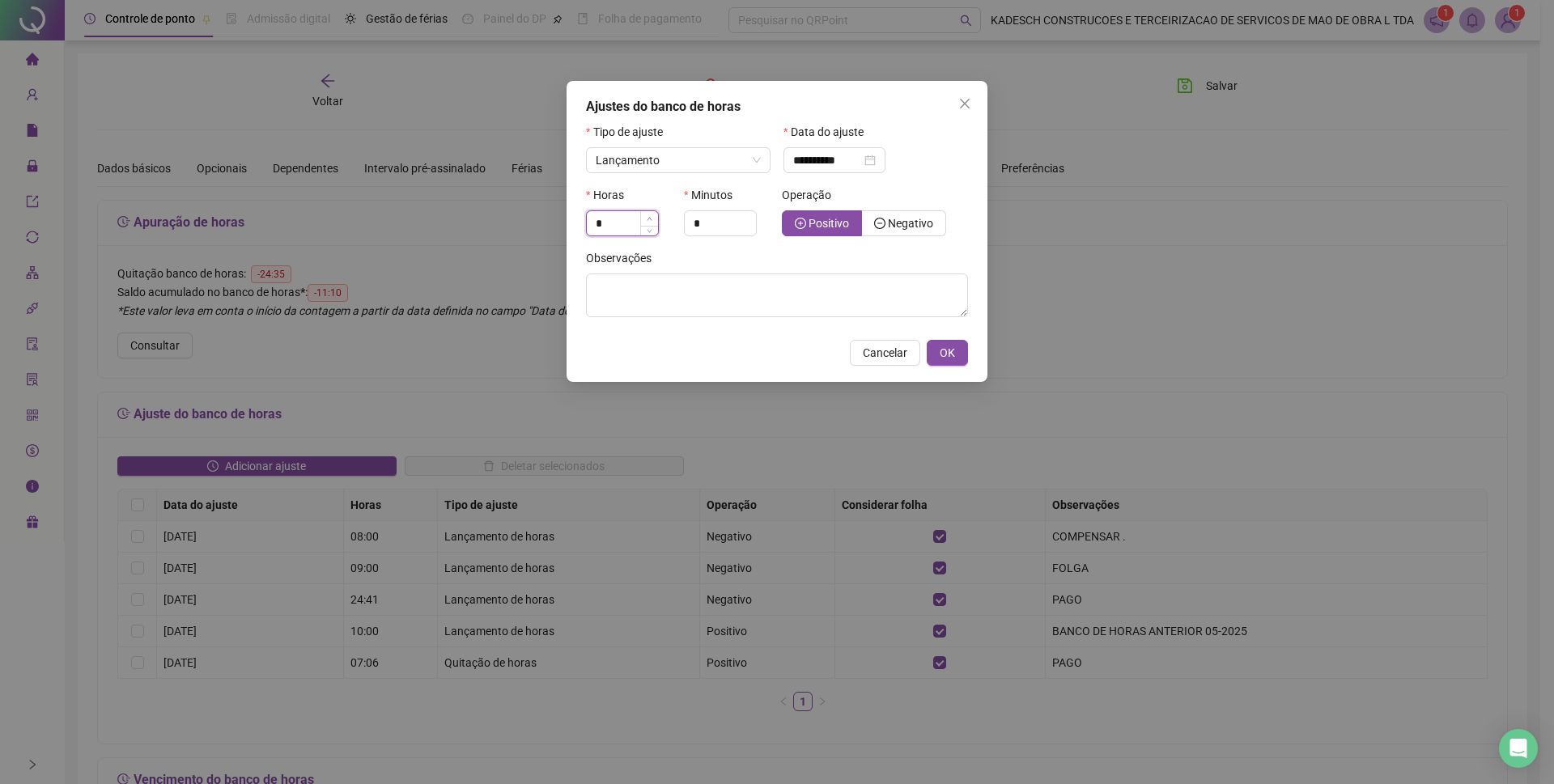
click at [654, 216] on span "Increase Value" at bounding box center [648, 218] width 18 height 15
type input "*"
click at [901, 223] on span "Negativo" at bounding box center [910, 224] width 45 height 13
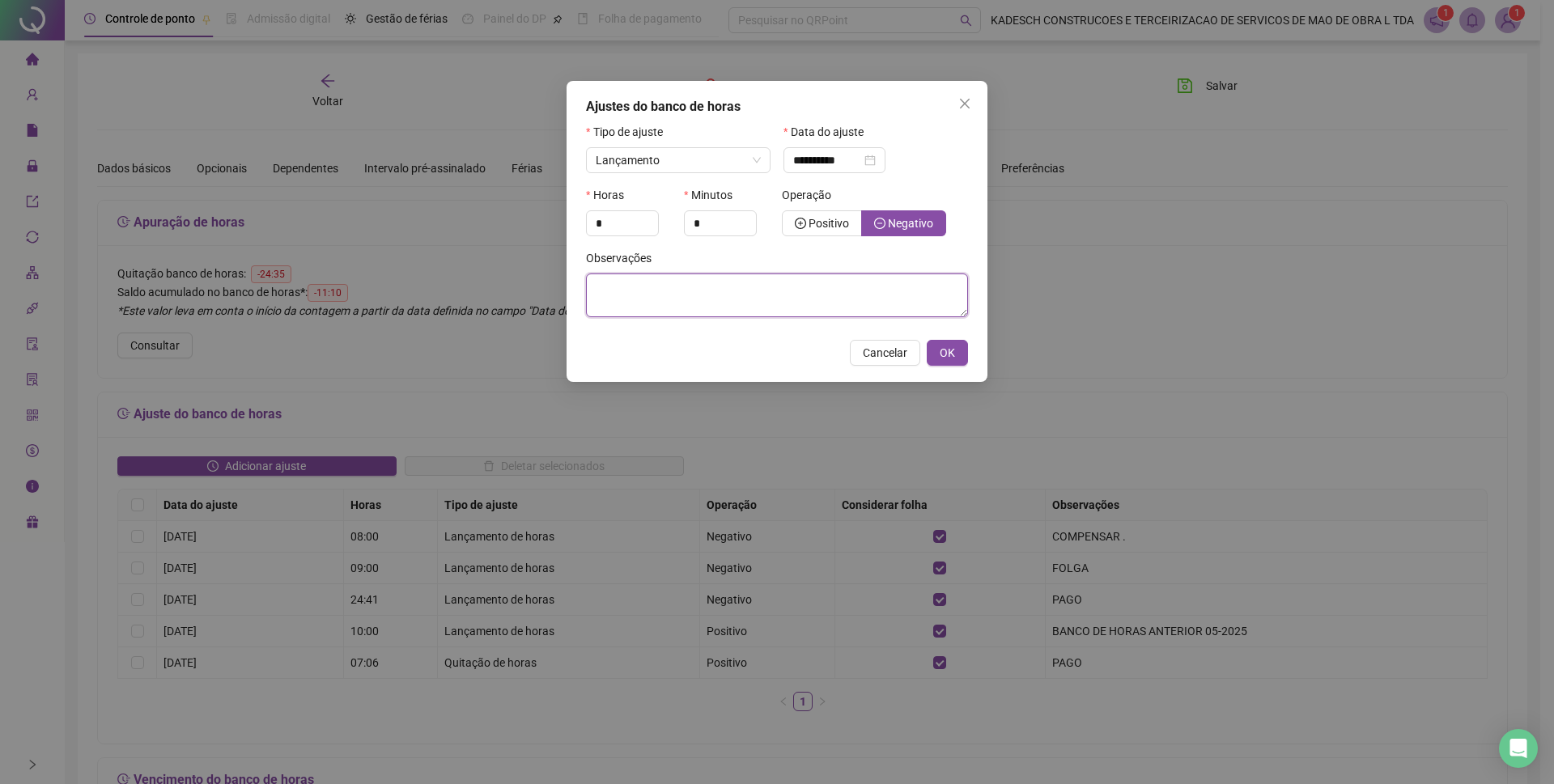
click at [680, 280] on textarea at bounding box center [777, 295] width 382 height 43
type textarea "**********"
click at [952, 351] on span "OK" at bounding box center [947, 352] width 16 height 18
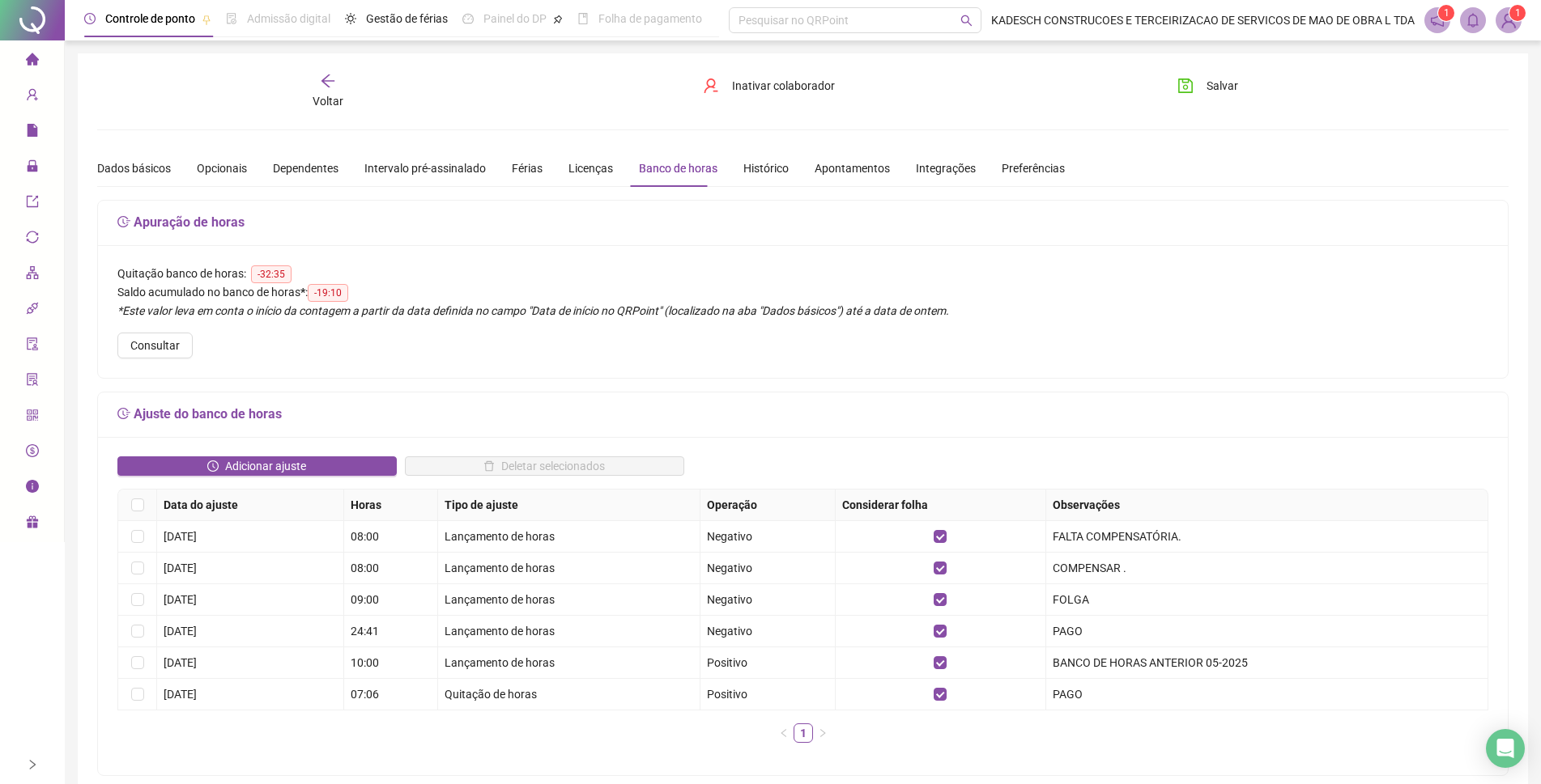
click at [330, 82] on icon "arrow-left" at bounding box center [328, 81] width 17 height 17
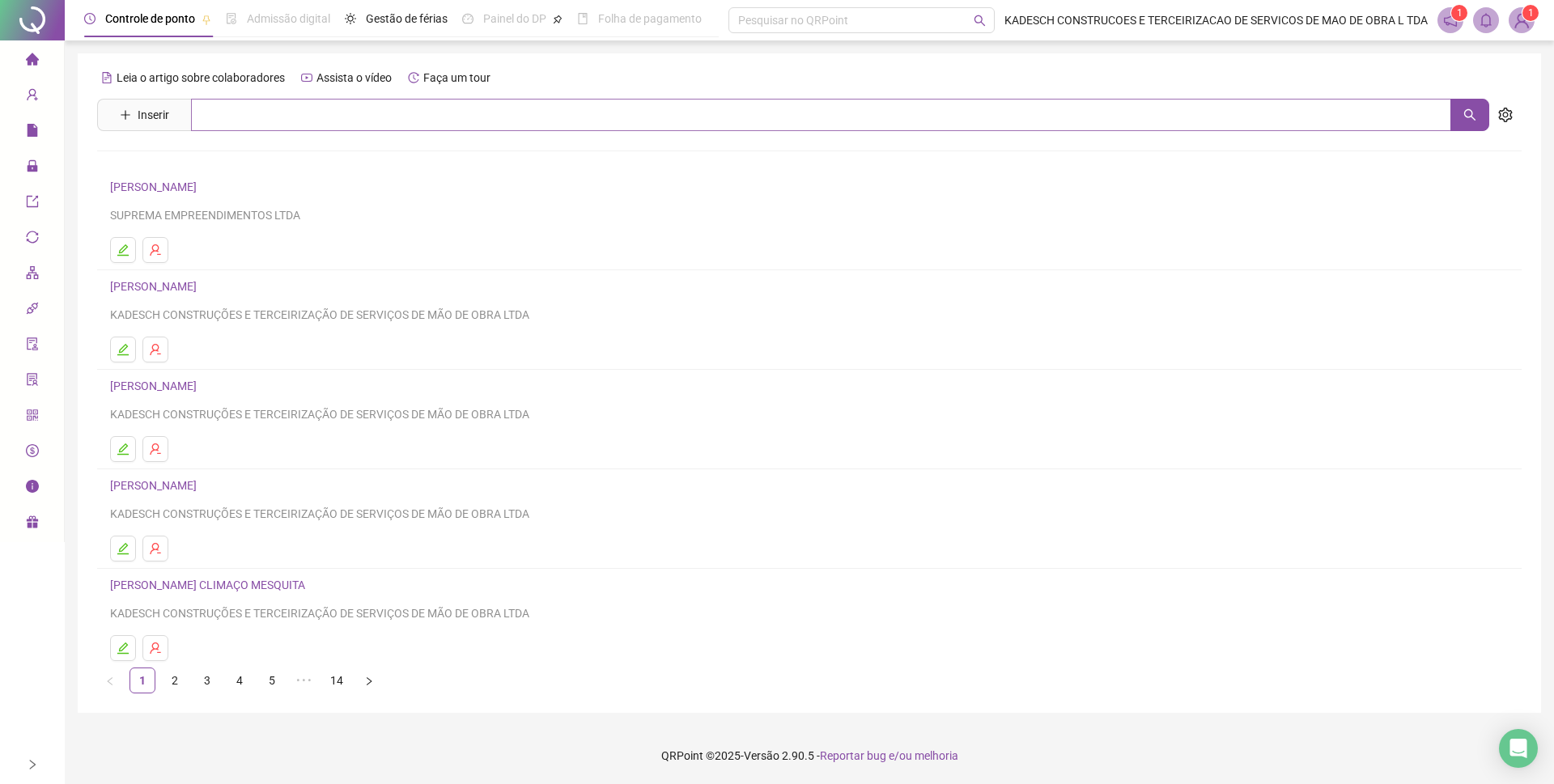
click at [447, 94] on div "Leia o artigo sobre colaboradores Assista o vídeo Faça um tour Inserir Nenhum r…" at bounding box center [809, 379] width 1424 height 629
click at [438, 108] on input "text" at bounding box center [821, 115] width 1261 height 32
type input "*******"
click at [195, 165] on link "JACIANE MARIA DA SILVA" at bounding box center [194, 163] width 135 height 13
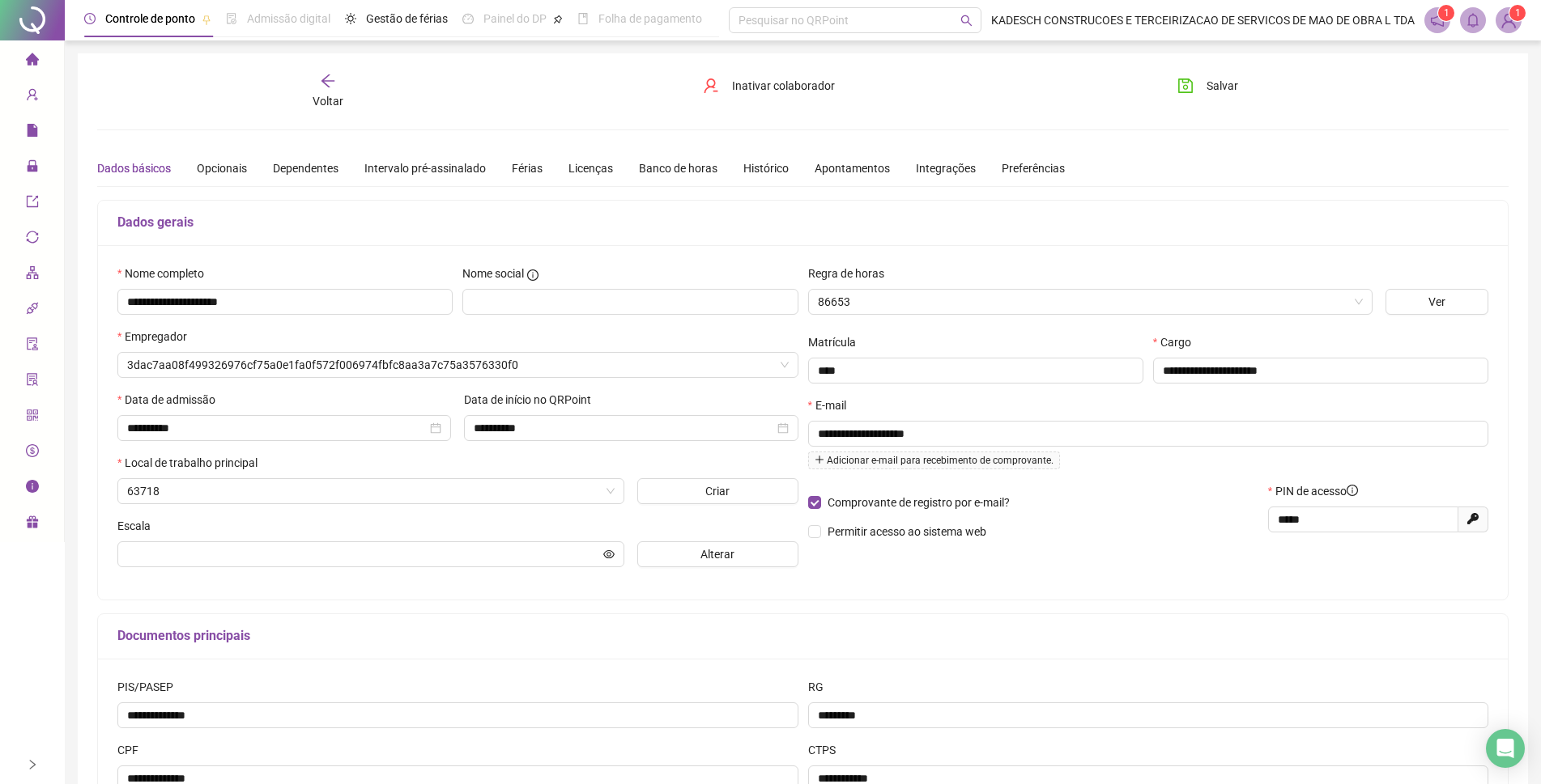
type input "**********"
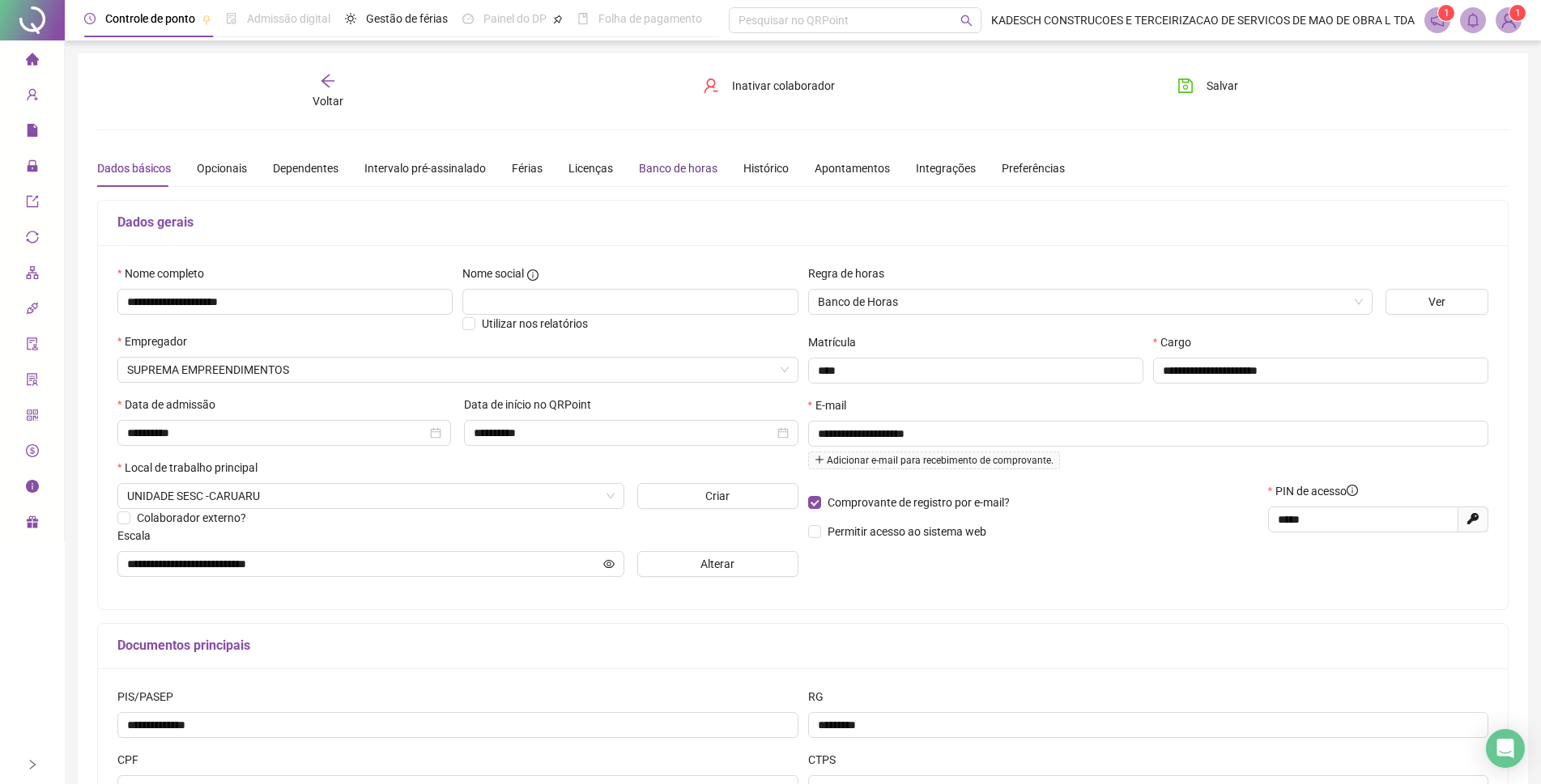
click at [664, 165] on div "Banco de horas" at bounding box center [678, 167] width 79 height 18
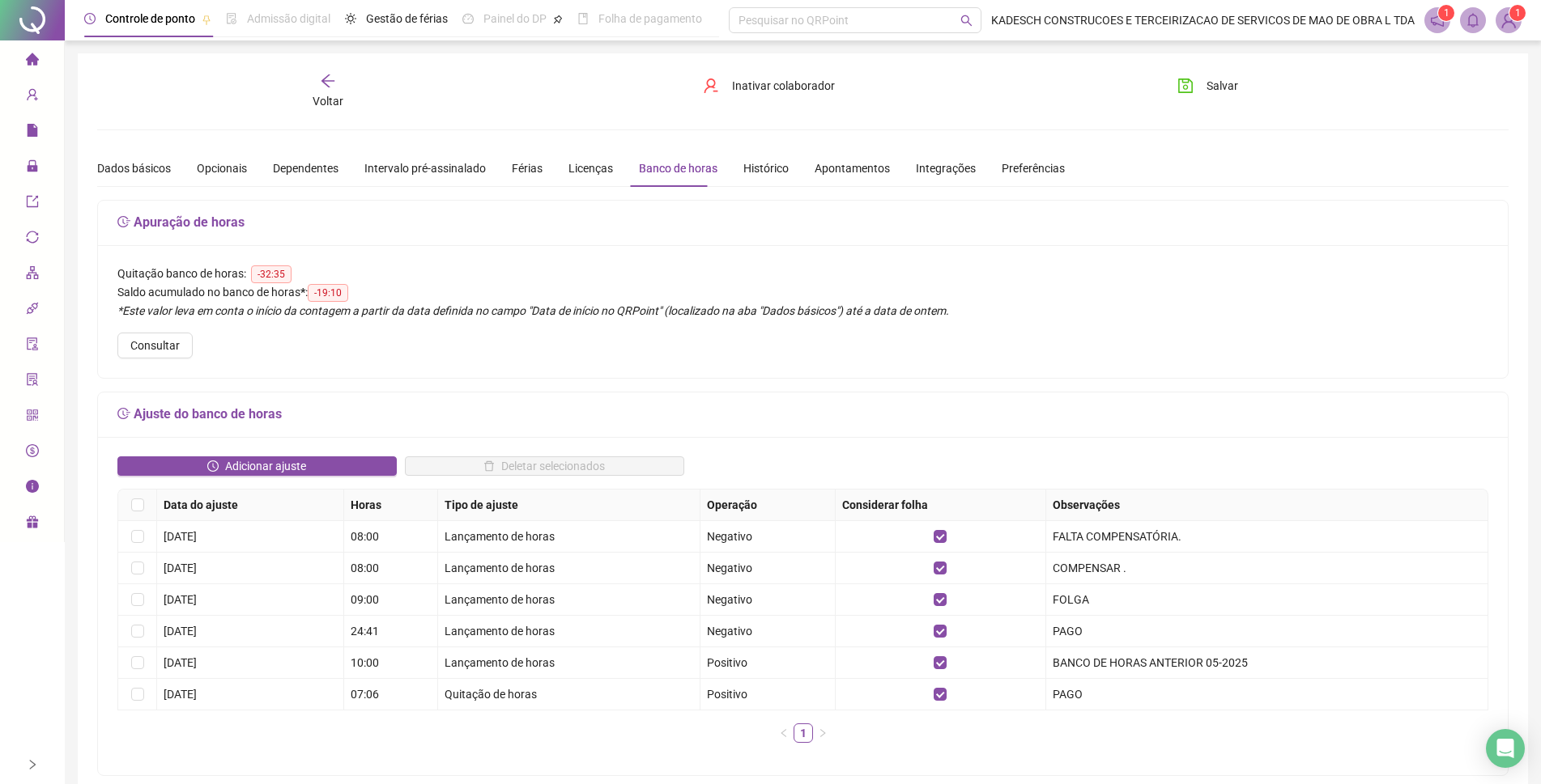
click at [689, 168] on div "Banco de horas" at bounding box center [678, 167] width 79 height 18
click at [681, 167] on div "Banco de horas" at bounding box center [678, 167] width 79 height 18
click at [666, 178] on div "Banco de horas" at bounding box center [678, 168] width 79 height 37
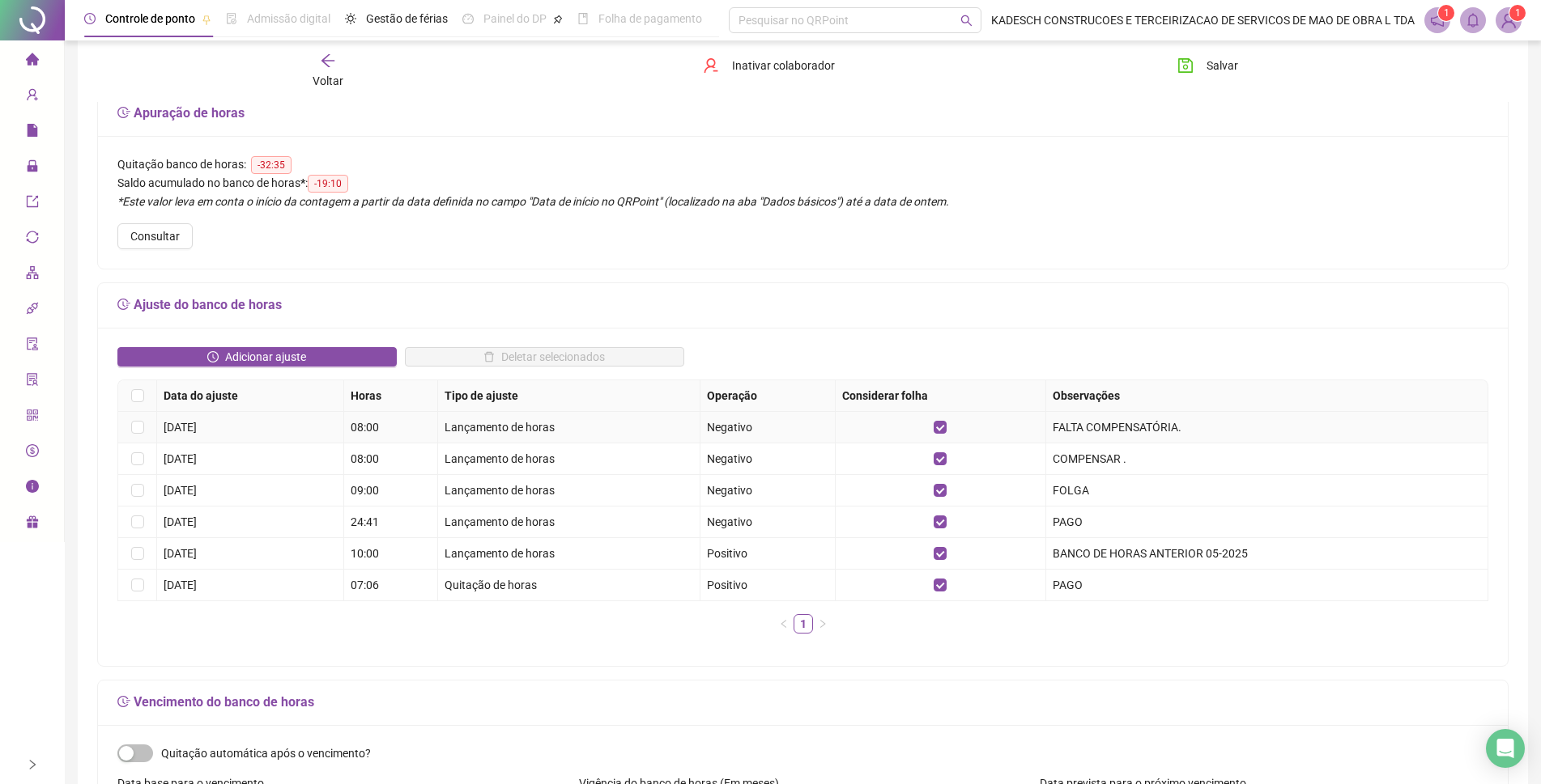
scroll to position [81, 0]
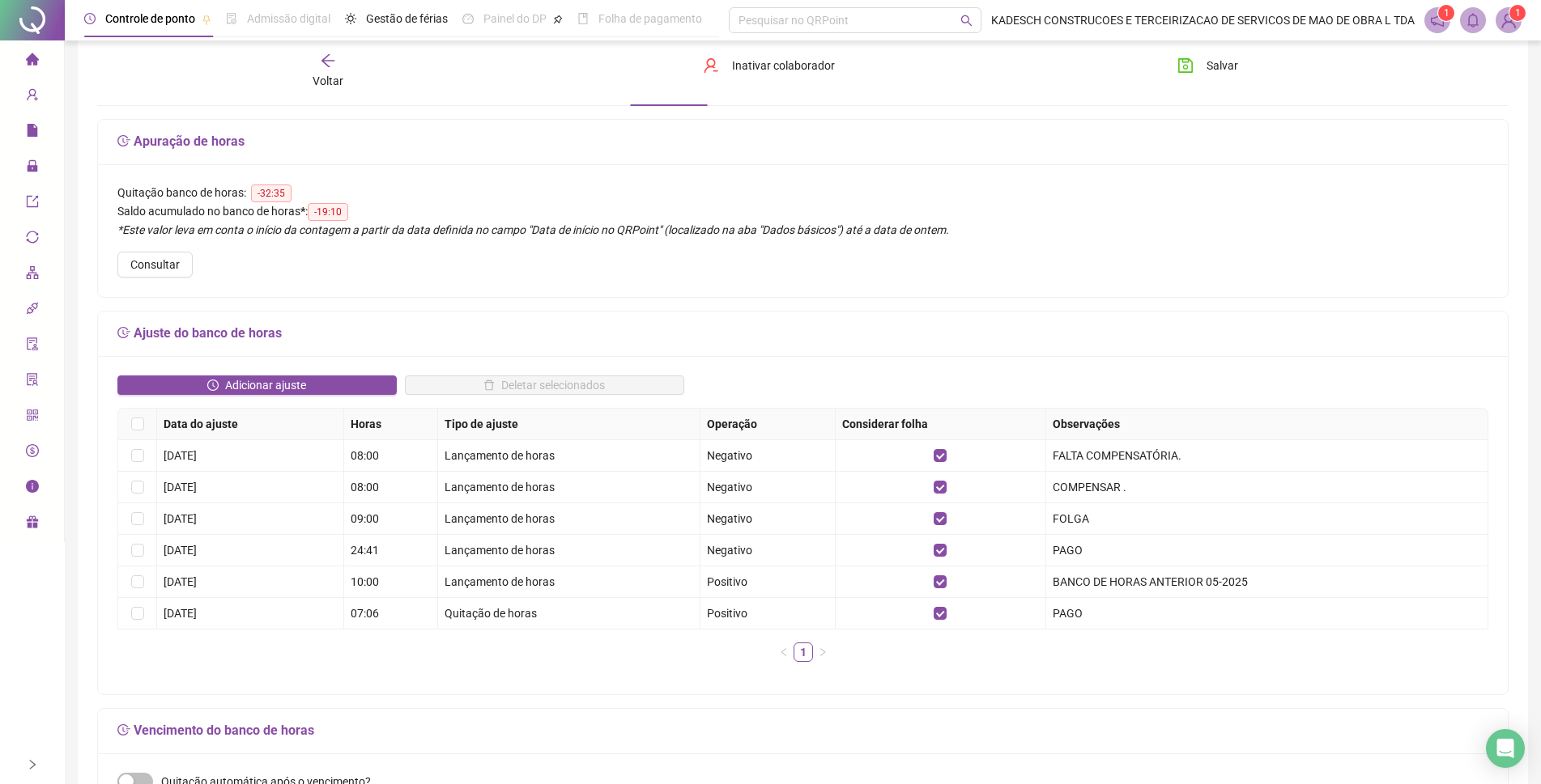
click at [810, 288] on div "Quitação banco de horas: -32:35 Saldo acumulado no banco de horas * : -19:10 *E…" at bounding box center [803, 231] width 1410 height 133
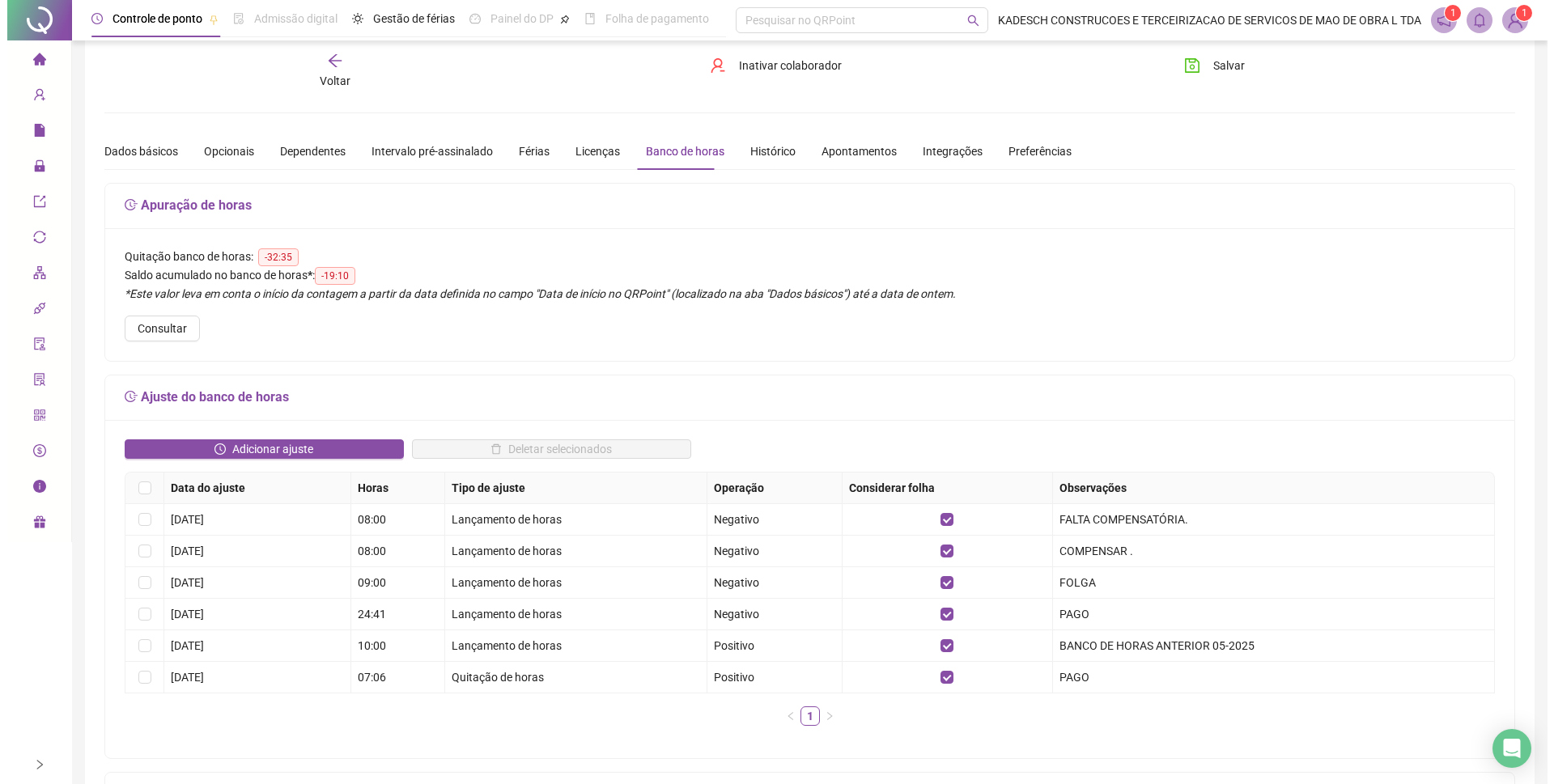
scroll to position [0, 0]
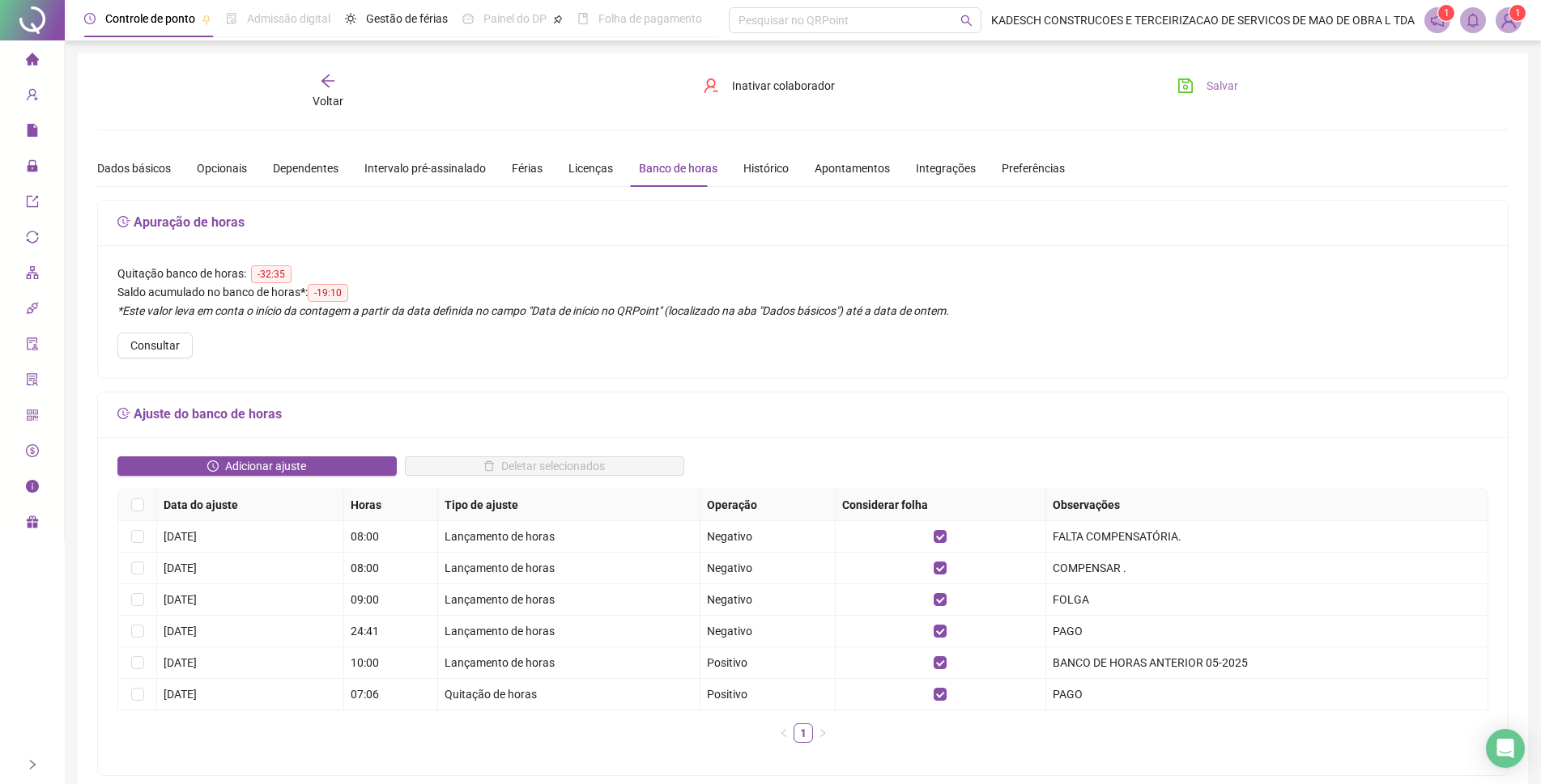
click at [1227, 83] on span "Salvar" at bounding box center [1222, 85] width 31 height 18
click at [325, 78] on icon "arrow-left" at bounding box center [328, 81] width 17 height 17
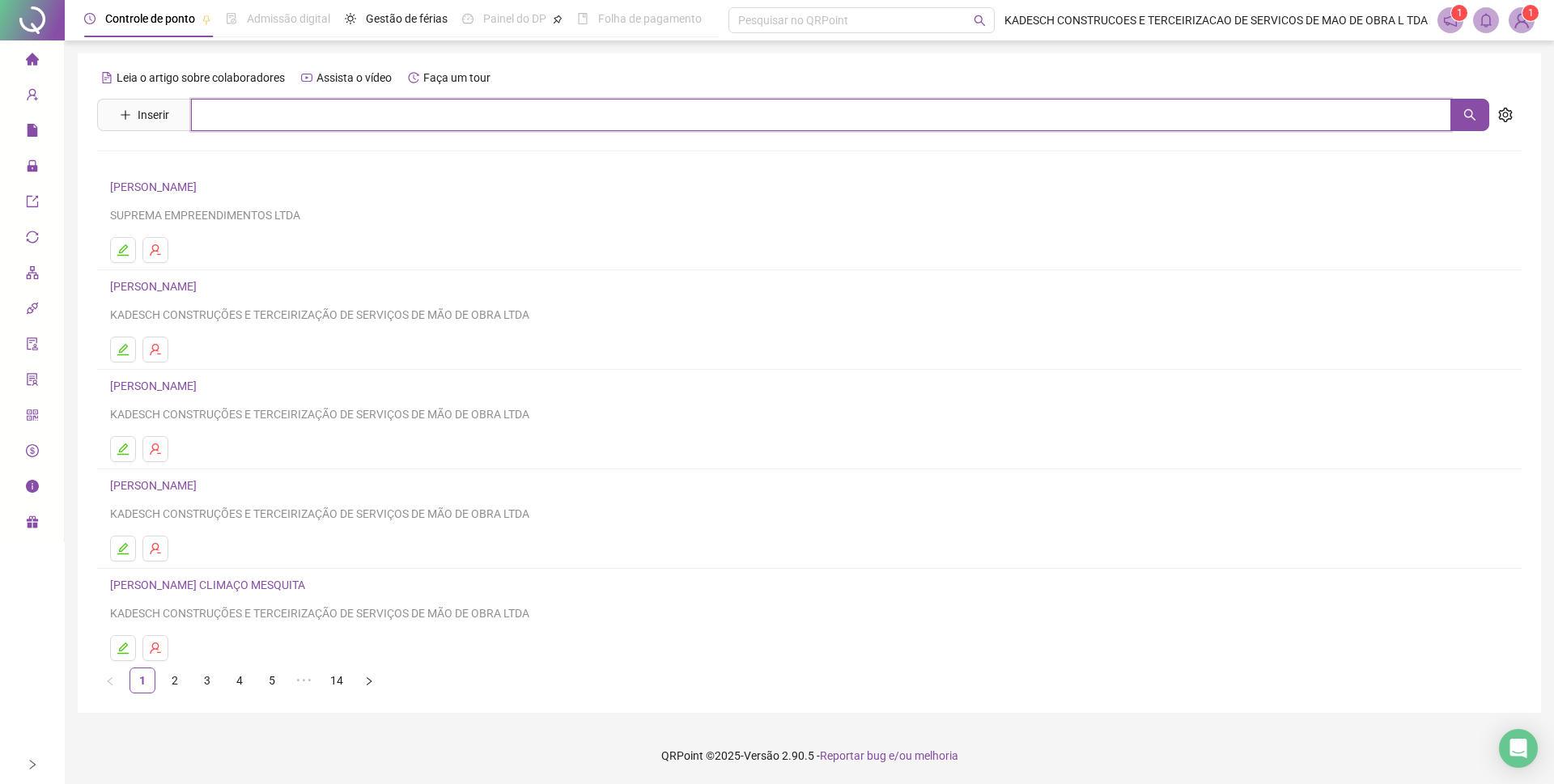
click at [242, 103] on input "text" at bounding box center [821, 115] width 1261 height 32
type input "*"
